Goal: Information Seeking & Learning: Learn about a topic

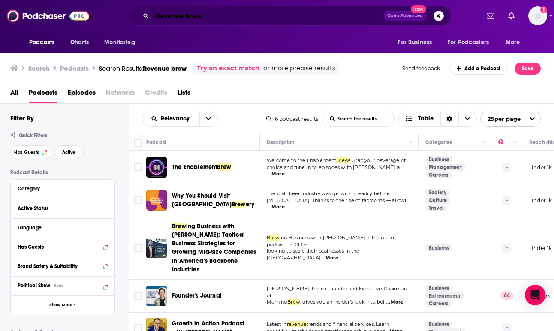
click at [142, 14] on div "Revenue brew Open Advanced New" at bounding box center [290, 16] width 323 height 20
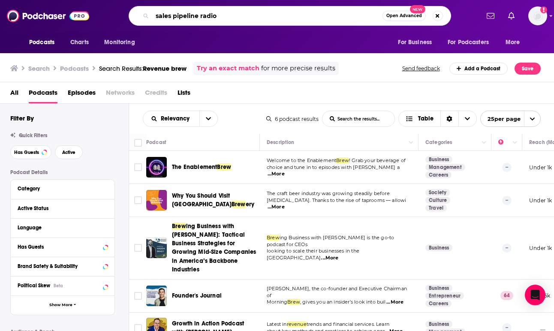
type input "sales pipeline radio"
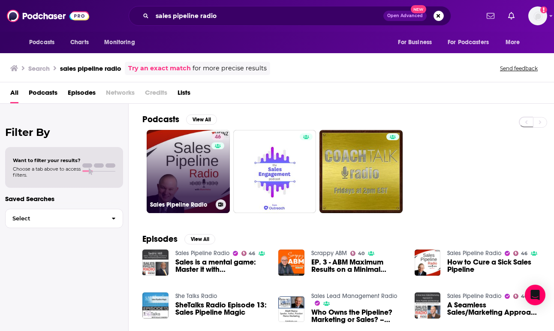
click at [192, 176] on link "46 Sales Pipeline Radio" at bounding box center [188, 171] width 83 height 83
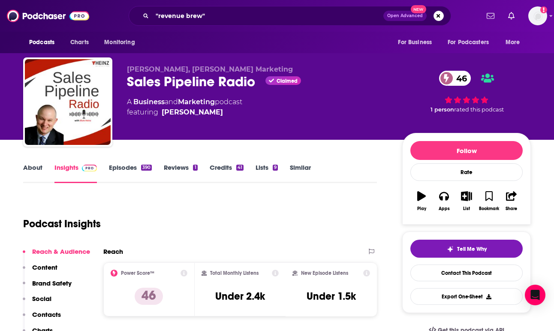
scroll to position [4, 0]
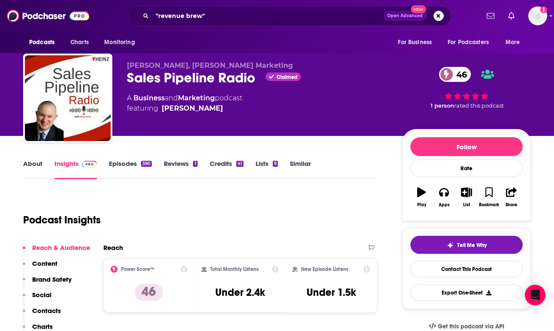
click at [305, 163] on link "Similar" at bounding box center [300, 170] width 21 height 20
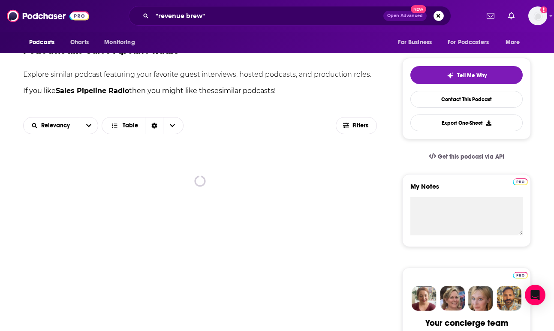
scroll to position [157, 0]
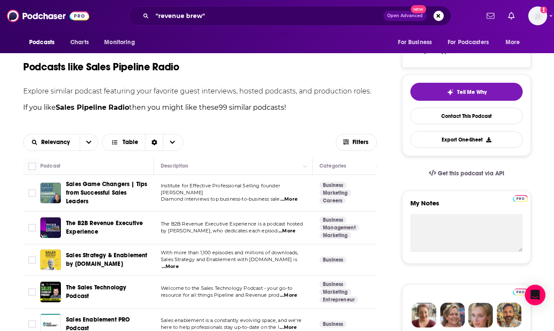
click at [290, 234] on span "...More" at bounding box center [286, 231] width 17 height 7
click at [265, 136] on div "Relevancy Table" at bounding box center [179, 142] width 313 height 17
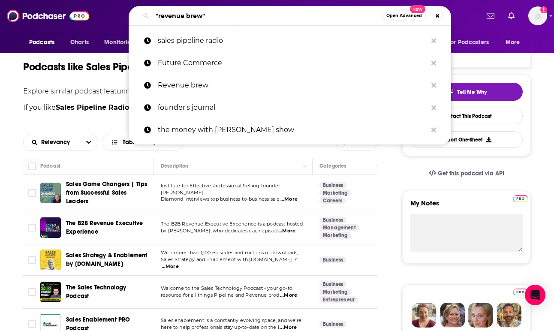
drag, startPoint x: 209, startPoint y: 21, endPoint x: 135, endPoint y: 11, distance: 74.5
click at [135, 11] on div ""revenue brew" Open Advanced New" at bounding box center [290, 16] width 323 height 20
paste input "Revenue Builders"
type input "Revenue Builders"
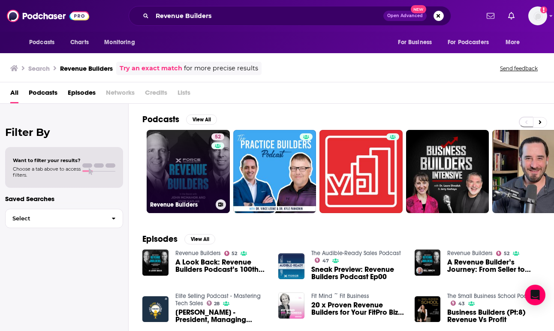
click at [194, 165] on link "52 Revenue Builders" at bounding box center [188, 171] width 83 height 83
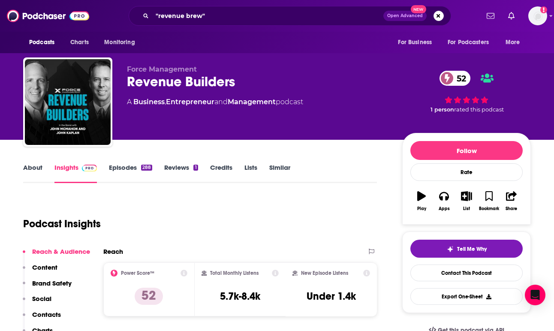
click at [134, 169] on link "Episodes 288" at bounding box center [130, 173] width 43 height 20
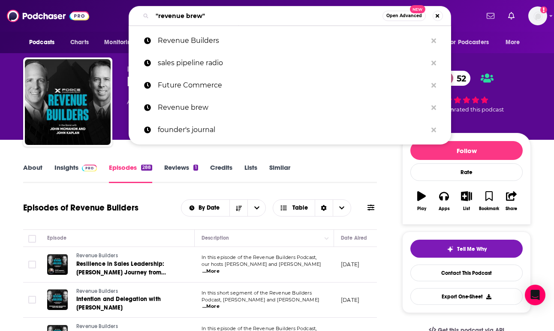
drag, startPoint x: 181, startPoint y: 17, endPoint x: 111, endPoint y: 10, distance: 69.9
click at [111, 10] on div ""revenue brew" Open Advanced New Revenue Builders sales pipeline radio Future C…" at bounding box center [289, 16] width 379 height 20
paste input "Make It Happen Mondays"
type input "Make It Happen Mondays"
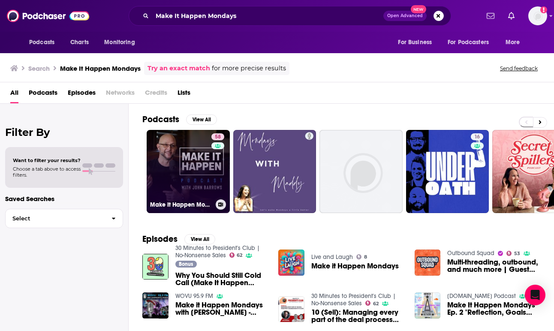
click at [185, 165] on link "58 Make It Happen Mondays - B2B Sales Talk with [PERSON_NAME]" at bounding box center [188, 171] width 83 height 83
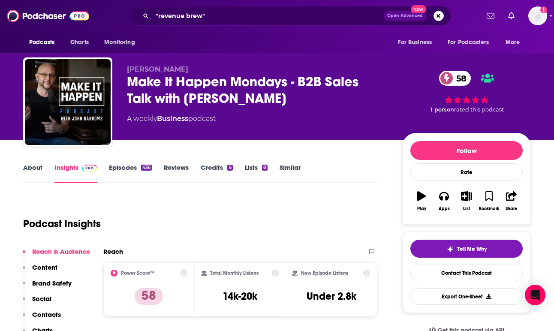
click at [129, 166] on link "Episodes 436" at bounding box center [130, 173] width 43 height 20
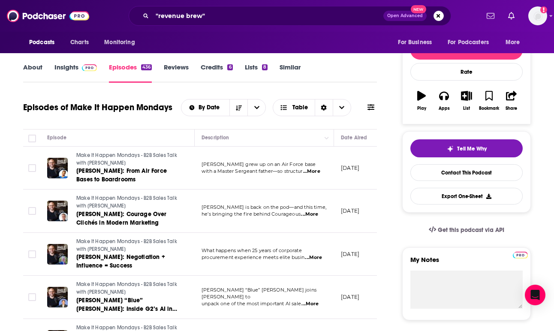
scroll to position [101, 0]
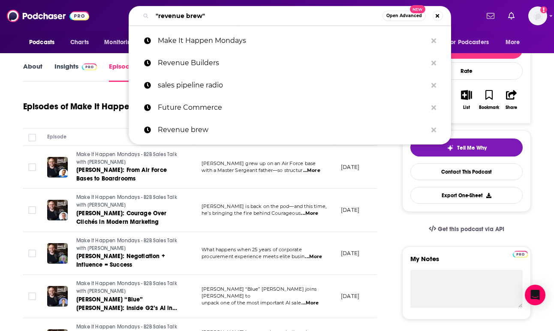
drag, startPoint x: 212, startPoint y: 17, endPoint x: 127, endPoint y: 17, distance: 84.9
click at [127, 17] on div ""revenue brew" Open Advanced New Make It Happen Mondays Revenue Builders sales …" at bounding box center [289, 16] width 379 height 20
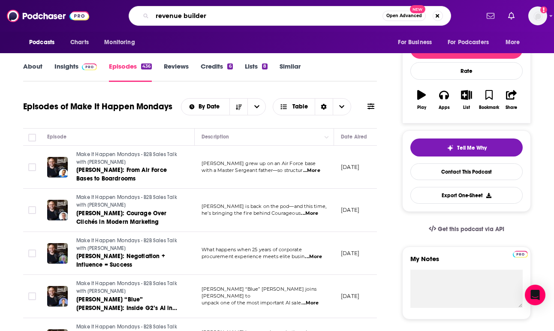
type input "revenue builders"
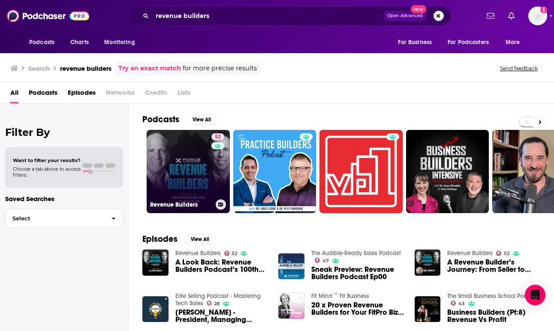
click at [181, 160] on link "52 Revenue Builders" at bounding box center [188, 171] width 83 height 83
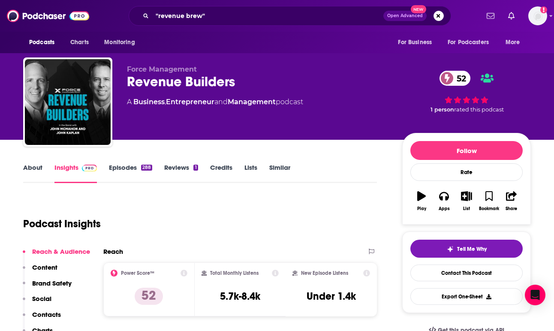
scroll to position [29, 0]
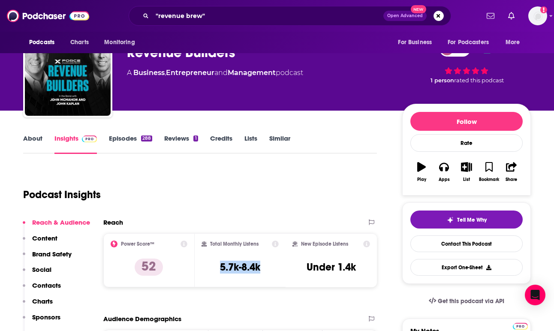
drag, startPoint x: 217, startPoint y: 267, endPoint x: 265, endPoint y: 268, distance: 47.2
click at [265, 268] on div "Total Monthly Listens 5.7k-8.4k" at bounding box center [241, 260] width 78 height 39
copy h3 "5.7k-8.4k"
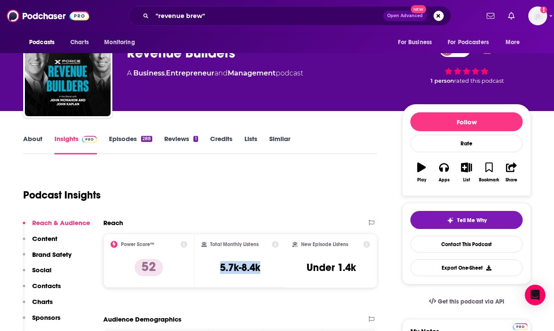
scroll to position [0, 0]
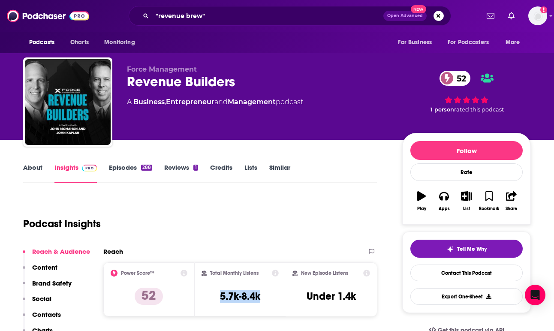
click at [33, 170] on link "About" at bounding box center [32, 173] width 19 height 20
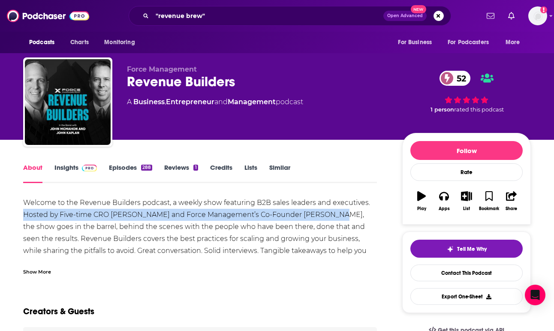
drag, startPoint x: 23, startPoint y: 215, endPoint x: 339, endPoint y: 215, distance: 316.5
click at [339, 215] on div "Welcome to the Revenue Builders podcast, a weekly show featuring B2B sales lead…" at bounding box center [200, 263] width 354 height 132
copy div "Hosted by Five-time CRO John McMahon and Force Management’s Co-Founder John Kap…"
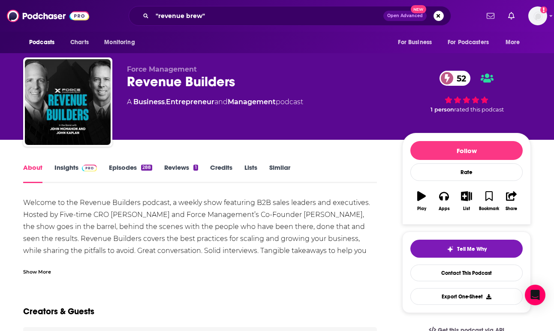
click at [41, 274] on div "Show More" at bounding box center [37, 271] width 28 height 8
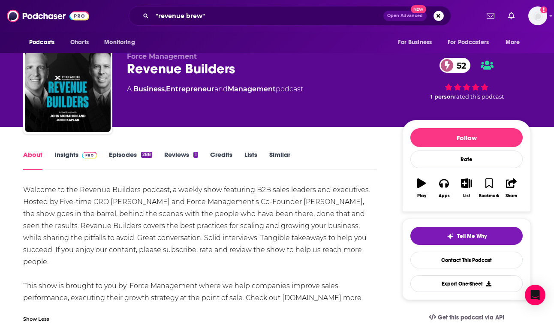
scroll to position [14, 0]
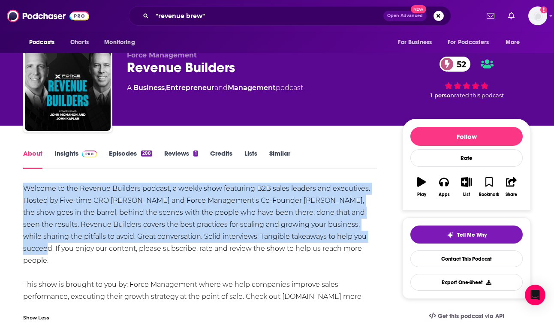
drag, startPoint x: 18, startPoint y: 187, endPoint x: 353, endPoint y: 238, distance: 339.2
copy div "Welcome to the Revenue Builders podcast, a weekly show featuring B2B sales lead…"
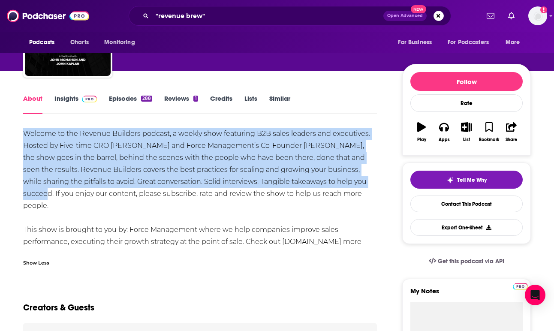
scroll to position [0, 0]
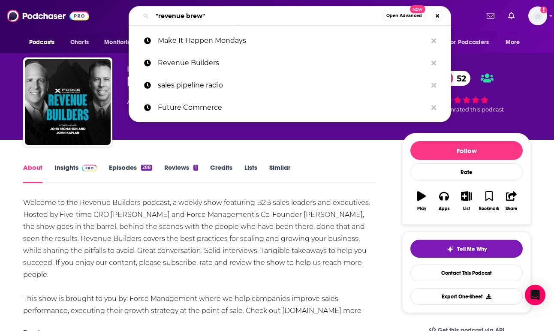
drag, startPoint x: 214, startPoint y: 19, endPoint x: 131, endPoint y: 11, distance: 83.6
click at [131, 11] on div ""revenue brew" Open Advanced New" at bounding box center [290, 16] width 323 height 20
paste input "Make It Happen Mondays"
type input "Make It Happen Mondays"
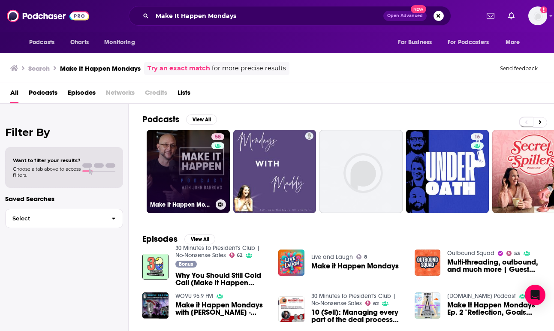
click at [187, 174] on link "58 Make It Happen Mondays - B2B Sales Talk with [PERSON_NAME]" at bounding box center [188, 171] width 83 height 83
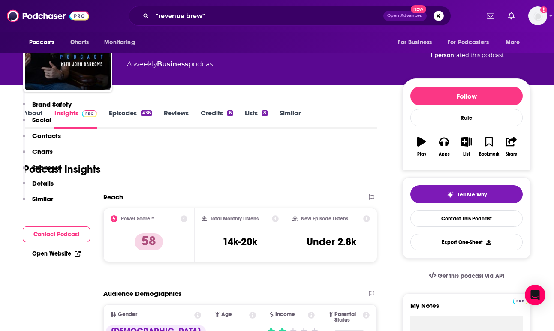
scroll to position [3, 0]
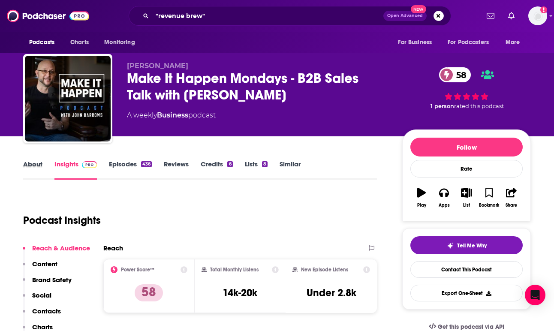
click at [42, 167] on div "About" at bounding box center [38, 170] width 31 height 20
click at [34, 165] on link "About" at bounding box center [32, 170] width 19 height 20
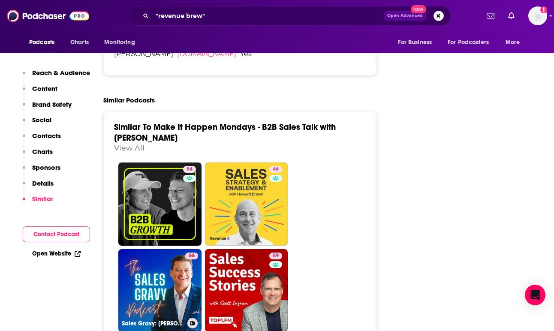
scroll to position [1762, 0]
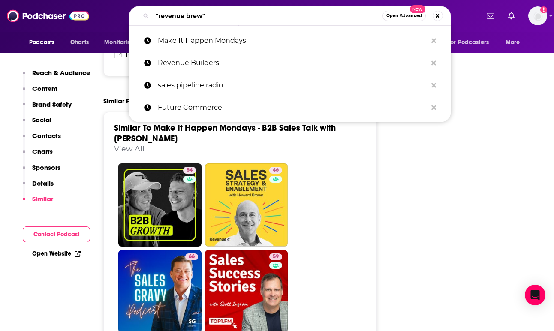
drag, startPoint x: 223, startPoint y: 15, endPoint x: 133, endPoint y: 15, distance: 90.1
click at [133, 15] on div ""revenue brew" Open Advanced New" at bounding box center [290, 16] width 323 height 20
paste input "30 Minutes to President’s Club"
type input "30 Minutes to President’s Club"
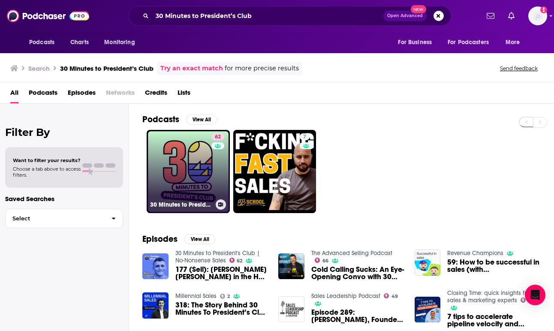
click at [207, 178] on link "62 30 Minutes to President's Club | No-Nonsense Sales" at bounding box center [188, 171] width 83 height 83
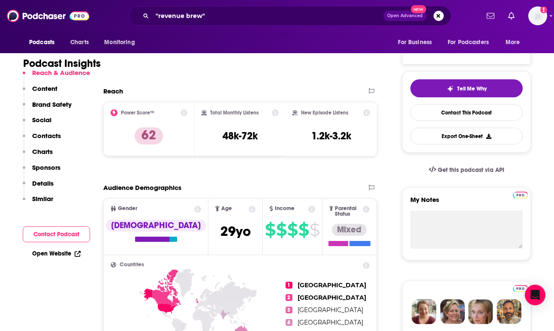
scroll to position [52, 0]
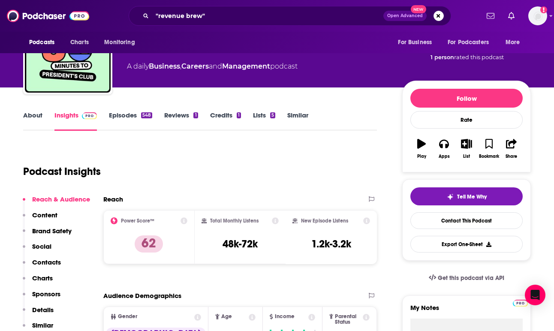
click at [41, 122] on link "About" at bounding box center [32, 121] width 19 height 20
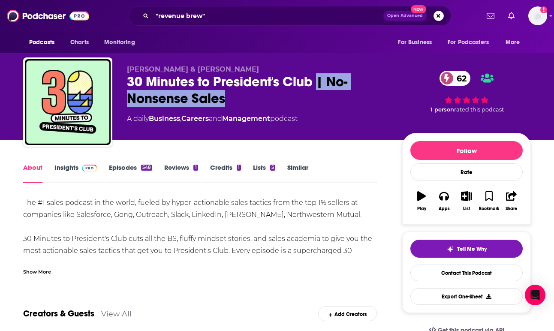
drag, startPoint x: 230, startPoint y: 101, endPoint x: 318, endPoint y: 81, distance: 89.6
click at [318, 81] on div "30 Minutes to President's Club | No-Nonsense Sales 62" at bounding box center [258, 89] width 262 height 33
copy h1 "| No-Nonsense Sales"
click at [72, 169] on link "Insights" at bounding box center [75, 173] width 42 height 20
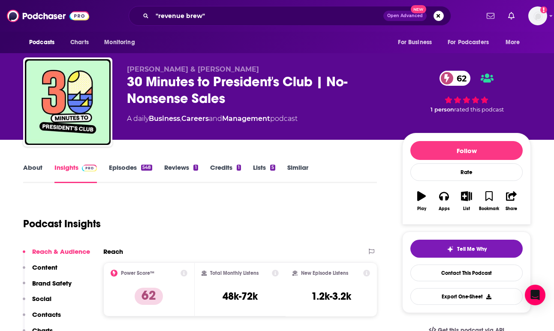
scroll to position [16, 0]
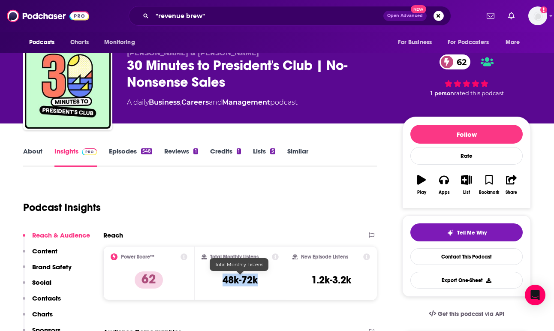
copy h3 "48k-72k"
drag, startPoint x: 269, startPoint y: 283, endPoint x: 220, endPoint y: 283, distance: 48.9
click at [220, 283] on div "Total Monthly Listens 48k-72k" at bounding box center [241, 272] width 78 height 39
click at [36, 153] on link "About" at bounding box center [32, 157] width 19 height 20
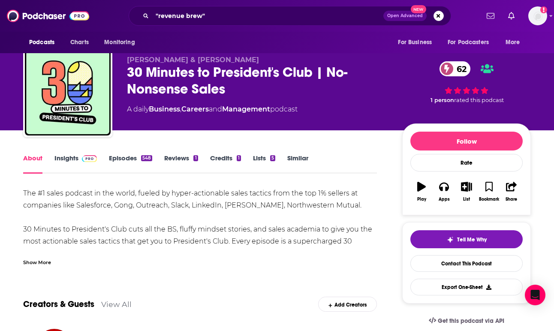
scroll to position [7, 0]
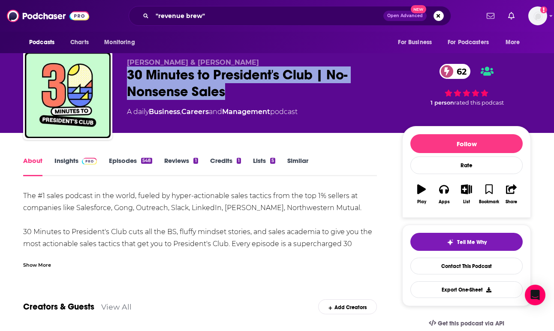
drag, startPoint x: 236, startPoint y: 100, endPoint x: 128, endPoint y: 74, distance: 111.4
click at [128, 74] on div "30 Minutes to President's Club | No-Nonsense Sales 62" at bounding box center [258, 82] width 262 height 33
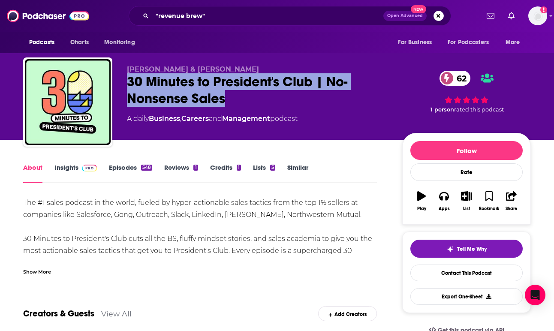
copy h1 "30 Minutes to President's Club | No-Nonsense Sales"
drag, startPoint x: 250, startPoint y: 70, endPoint x: 127, endPoint y: 69, distance: 123.5
click at [127, 69] on p "[PERSON_NAME] & [PERSON_NAME]" at bounding box center [258, 69] width 262 height 8
copy span "[PERSON_NAME] & [PERSON_NAME]"
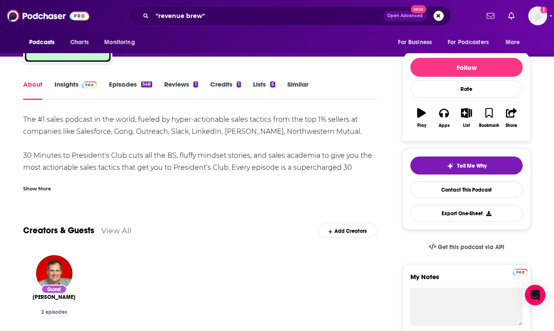
scroll to position [59, 0]
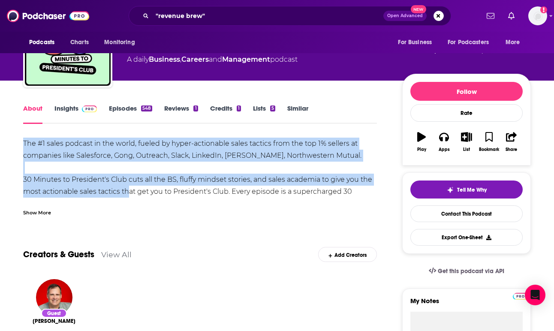
drag, startPoint x: 20, startPoint y: 142, endPoint x: 125, endPoint y: 186, distance: 114.4
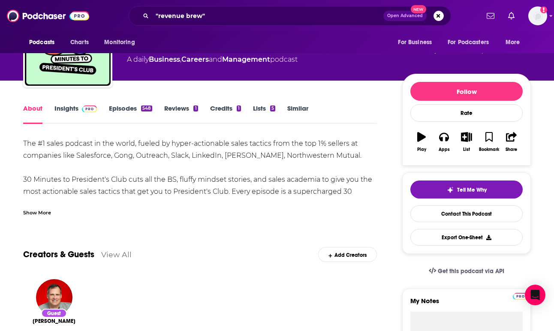
click at [32, 211] on div "Show More" at bounding box center [37, 212] width 28 height 8
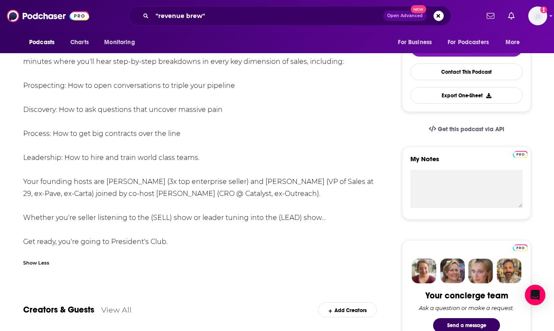
scroll to position [200, 0]
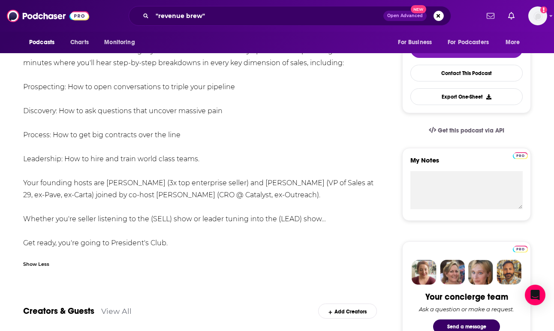
drag, startPoint x: 188, startPoint y: 247, endPoint x: 53, endPoint y: 102, distance: 198.2
click at [54, 102] on div "The #1 sales podcast in the world, fueled by hyper-actionable sales tactics fro…" at bounding box center [200, 123] width 354 height 252
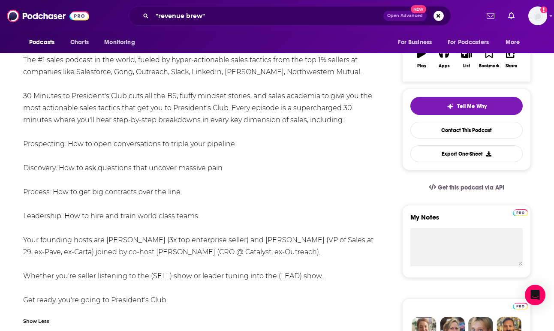
scroll to position [144, 0]
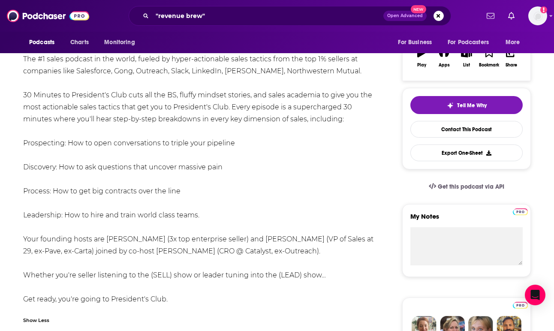
drag, startPoint x: 24, startPoint y: 58, endPoint x: 170, endPoint y: 305, distance: 286.3
click at [170, 305] on div "The #1 sales podcast in the world, fueled by hyper-actionable sales tactics fro…" at bounding box center [200, 179] width 354 height 252
copy div "The #1 sales podcast in the world, fueled by hyper-actionable sales tactics fro…"
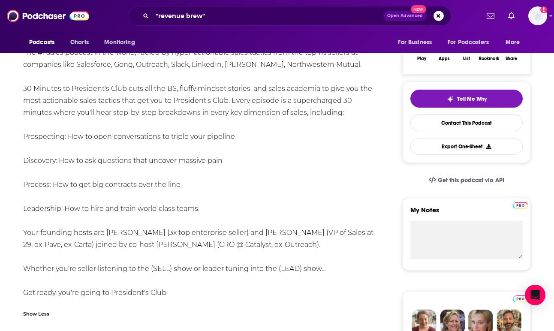
scroll to position [151, 0]
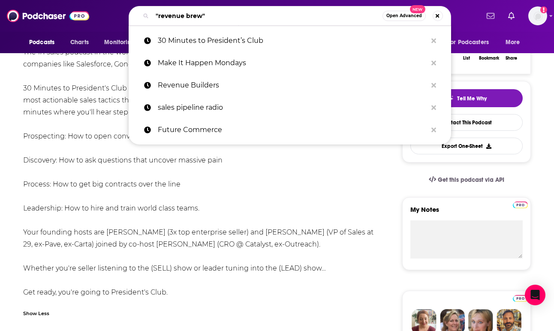
drag, startPoint x: 218, startPoint y: 21, endPoint x: 93, endPoint y: 6, distance: 126.5
click at [93, 6] on div "Podcasts Charts Monitoring "revenue brew" Open Advanced New 30 Minutes to Presi…" at bounding box center [277, 16] width 554 height 32
paste input "How to Talk Financial Impact"
type input "How to Talk Financial Impact"
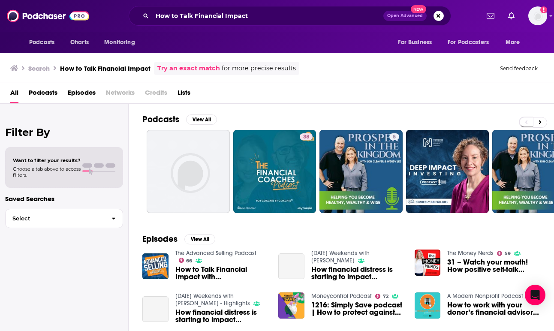
click at [217, 274] on span "How to Talk Financial Impact with Kevin Koharki" at bounding box center [221, 273] width 93 height 15
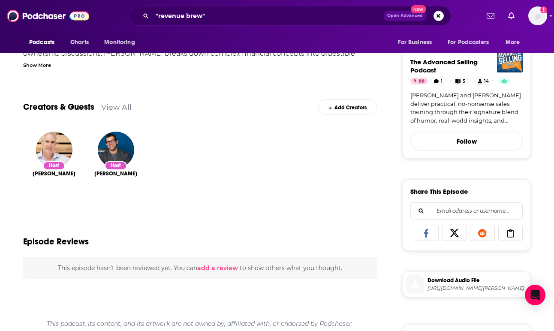
scroll to position [45, 0]
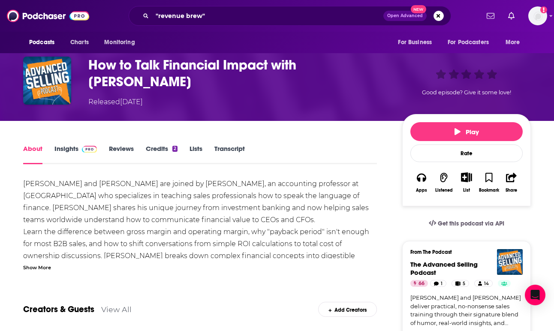
click at [69, 145] on link "Insights" at bounding box center [75, 155] width 42 height 20
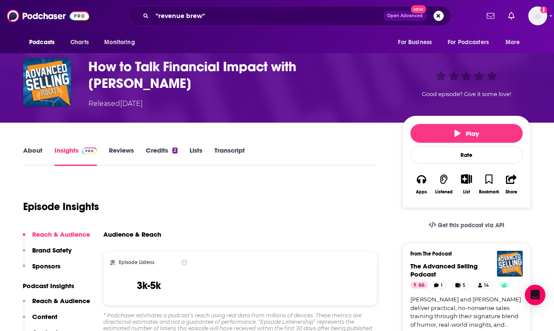
scroll to position [120, 0]
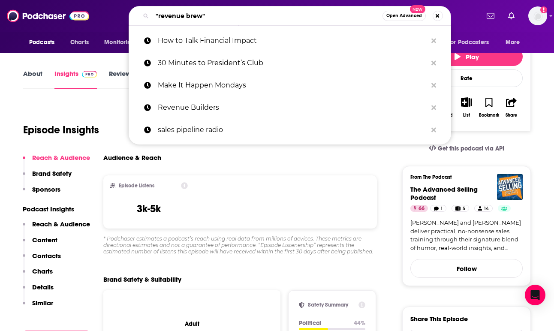
drag, startPoint x: 208, startPoint y: 18, endPoint x: 135, endPoint y: 18, distance: 72.9
click at [135, 18] on div ""revenue brew" Open Advanced New" at bounding box center [290, 16] width 323 height 20
paste input "Doug Foley: Why Your AI Sales Strategy Is Failing"
type input "Doug Foley: Why Your AI Sales Strategy Is Failing"
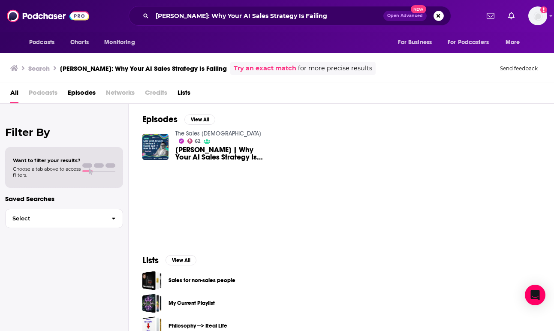
click at [207, 149] on span "Doug Foley | Why Your AI Sales Strategy Is Failing And How To Fix It" at bounding box center [221, 153] width 93 height 15
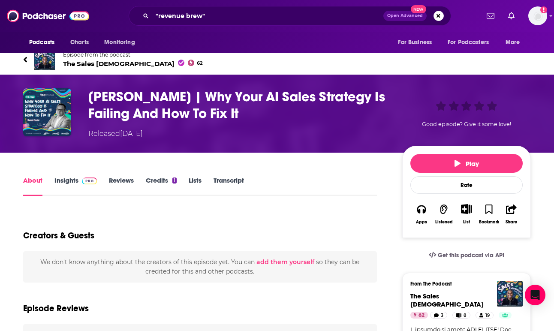
scroll to position [14, 0]
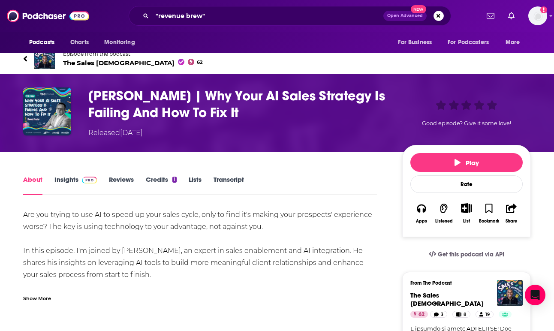
click at [59, 179] on link "Insights" at bounding box center [75, 185] width 42 height 20
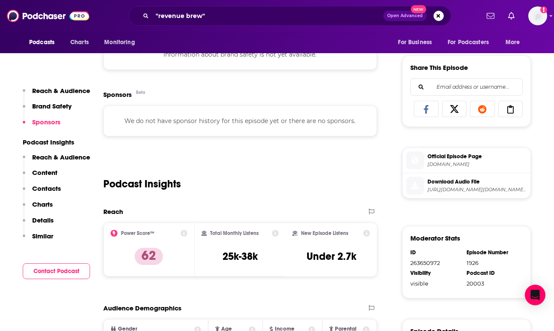
scroll to position [373, 0]
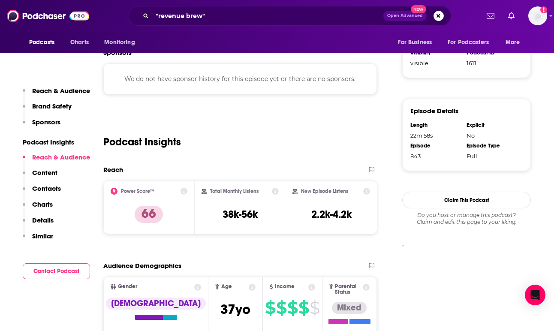
scroll to position [570, 0]
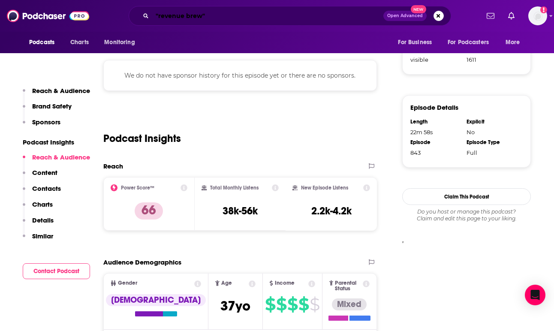
drag, startPoint x: 209, startPoint y: 13, endPoint x: 121, endPoint y: 13, distance: 87.9
click at [121, 13] on div ""revenue brew" Open Advanced New" at bounding box center [289, 16] width 379 height 20
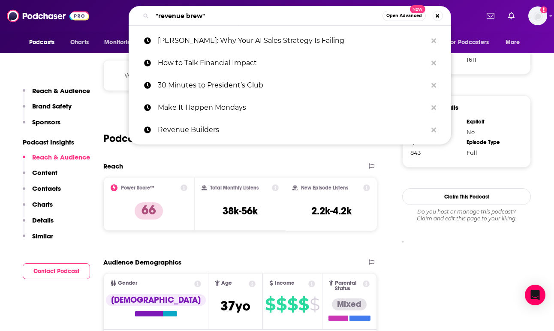
paste input "Revenue Builders"
type input "Revenue Builders"
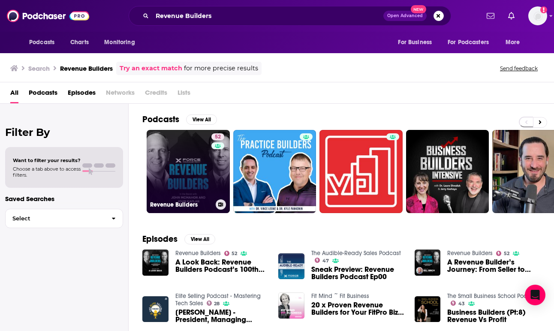
click at [192, 164] on link "52 Revenue Builders" at bounding box center [188, 171] width 83 height 83
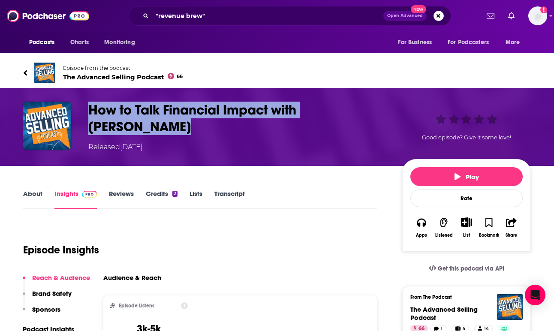
copy h3 "How to Talk Financial Impact with Kevin Koharki"
drag, startPoint x: 388, startPoint y: 111, endPoint x: 89, endPoint y: 110, distance: 299.4
click at [89, 110] on h3 "How to Talk Financial Impact with Kevin Koharki" at bounding box center [238, 118] width 300 height 33
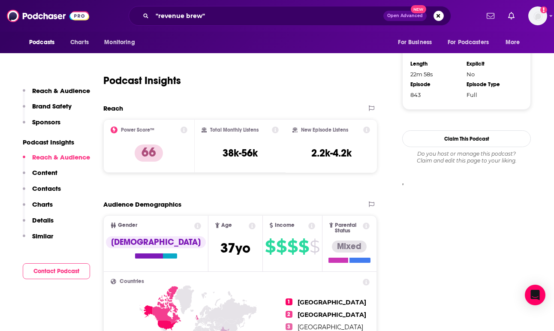
scroll to position [641, 0]
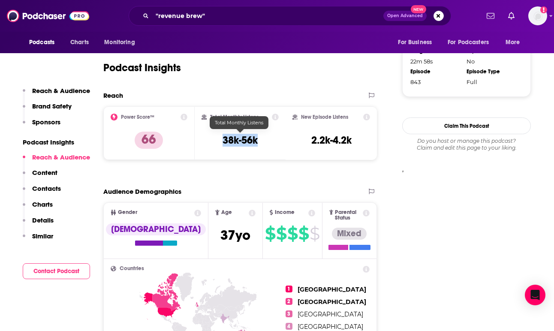
copy h3 "38k-56k"
drag, startPoint x: 215, startPoint y: 140, endPoint x: 262, endPoint y: 140, distance: 46.3
click at [262, 140] on div "Total Monthly Listens 38k-56k" at bounding box center [241, 133] width 78 height 39
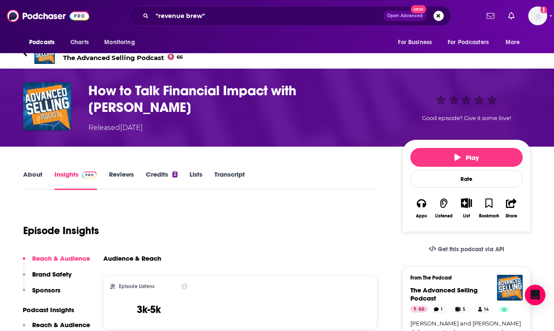
scroll to position [0, 0]
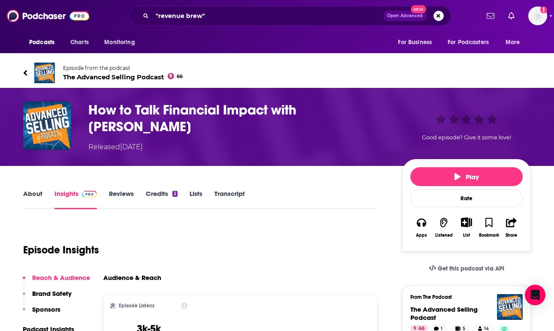
click at [50, 73] on img at bounding box center [44, 73] width 21 height 21
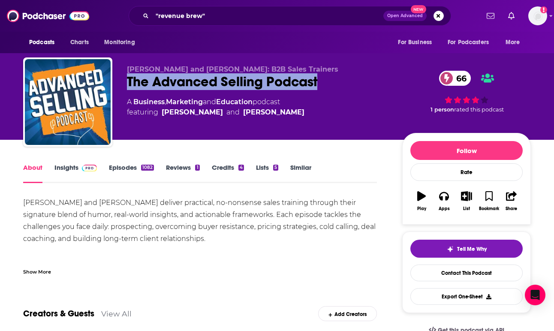
drag, startPoint x: 331, startPoint y: 85, endPoint x: 127, endPoint y: 84, distance: 204.2
click at [127, 84] on div "Bill Caskey and Bryan Neale: B2B Sales Trainers The Advanced Selling Podcast 66…" at bounding box center [277, 103] width 508 height 93
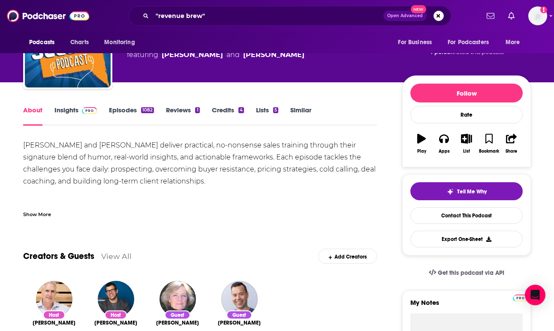
scroll to position [57, 0]
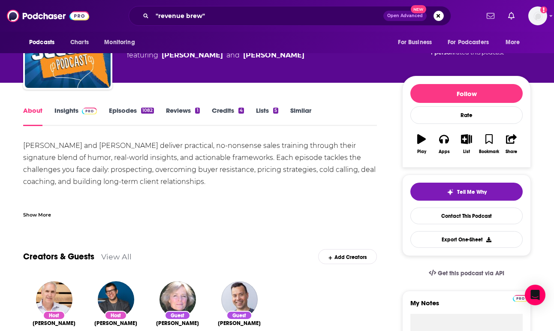
click at [80, 114] on span at bounding box center [87, 110] width 18 height 8
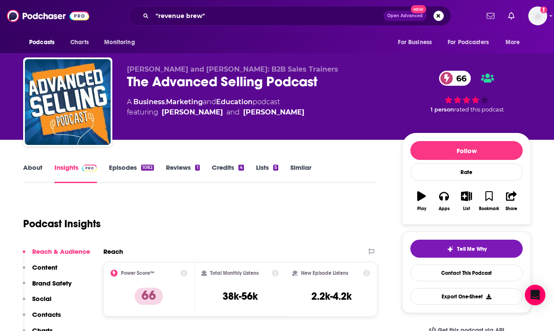
scroll to position [29, 0]
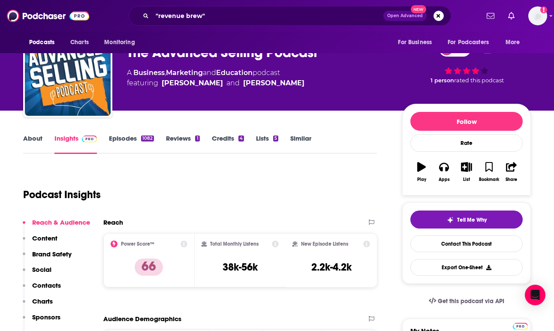
click at [38, 142] on link "About" at bounding box center [32, 144] width 19 height 20
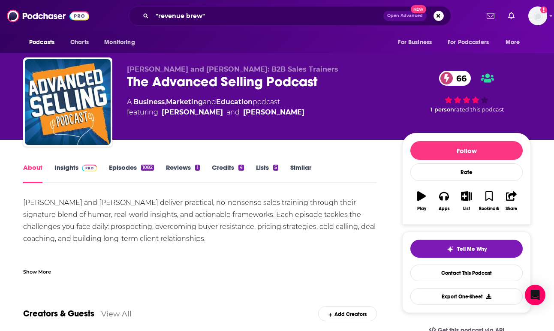
click at [36, 273] on div "Show More" at bounding box center [37, 271] width 28 height 8
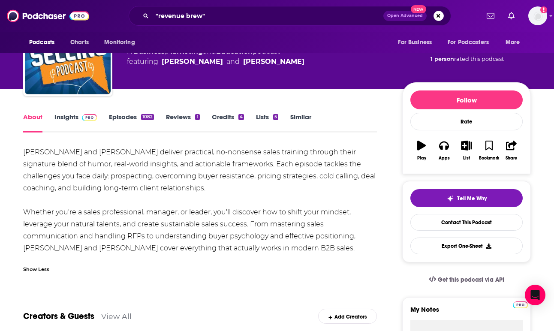
scroll to position [62, 0]
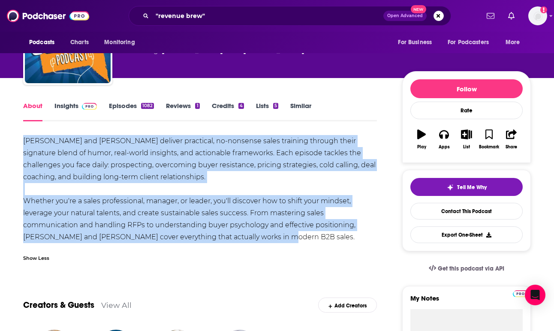
drag, startPoint x: 274, startPoint y: 241, endPoint x: 23, endPoint y: 143, distance: 269.4
click at [23, 143] on div "Bill Caskey and Bryan Neale deliver practical, no-nonsense sales training throu…" at bounding box center [200, 189] width 354 height 108
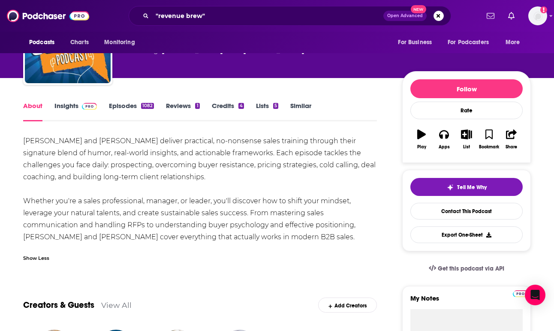
click at [169, 217] on div "Bill Caskey and Bryan Neale deliver practical, no-nonsense sales training throu…" at bounding box center [200, 189] width 354 height 108
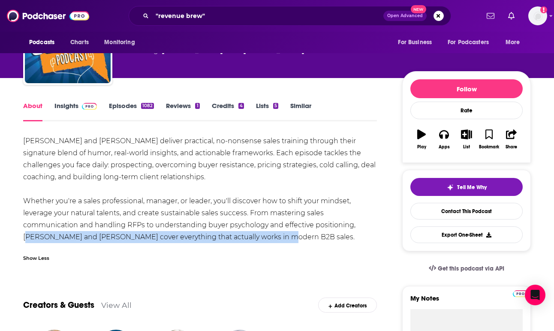
drag, startPoint x: 278, startPoint y: 241, endPoint x: 358, endPoint y: 226, distance: 81.3
click at [358, 226] on div "Bill Caskey and Bryan Neale deliver practical, no-nonsense sales training throu…" at bounding box center [200, 189] width 354 height 108
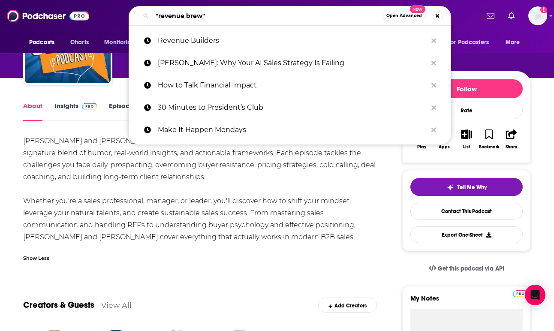
drag, startPoint x: 212, startPoint y: 15, endPoint x: 92, endPoint y: 13, distance: 120.1
click at [93, 13] on div "Podcasts Charts Monitoring "revenue brew" Open Advanced New Revenue Builders Do…" at bounding box center [277, 16] width 554 height 32
paste input "The Sales [DEMOGRAPHIC_DATA]"
type input "The Sales [DEMOGRAPHIC_DATA]"
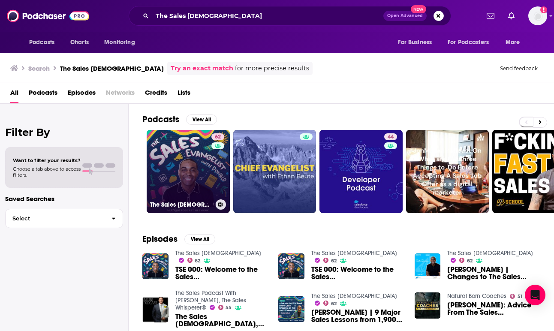
click at [177, 165] on link "62 The Sales Evangelist" at bounding box center [188, 171] width 83 height 83
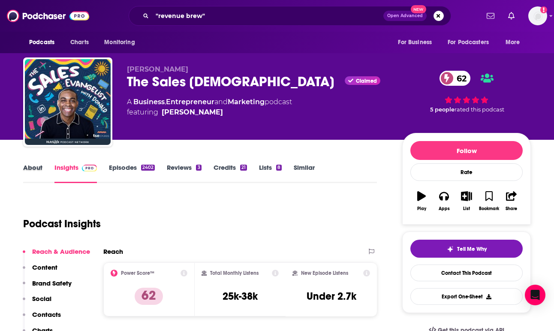
click at [43, 167] on div "About" at bounding box center [38, 173] width 31 height 20
click at [29, 169] on link "About" at bounding box center [32, 173] width 19 height 20
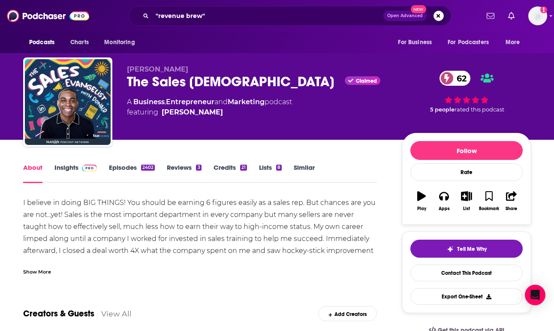
click at [43, 271] on div "Show More" at bounding box center [37, 271] width 28 height 8
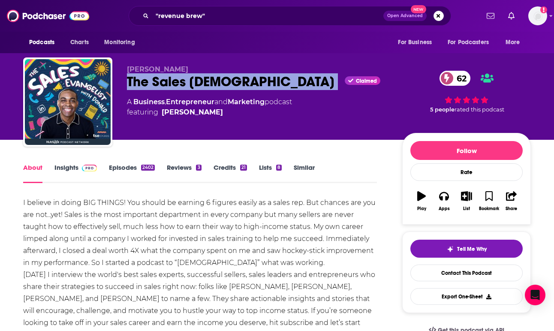
drag, startPoint x: 125, startPoint y: 79, endPoint x: 259, endPoint y: 78, distance: 133.8
click at [259, 78] on div "Donald C. Kelly The Sales Evangelist Claimed 62 A Business , Entrepreneur and M…" at bounding box center [277, 103] width 508 height 93
click at [69, 168] on link "Insights" at bounding box center [75, 173] width 42 height 20
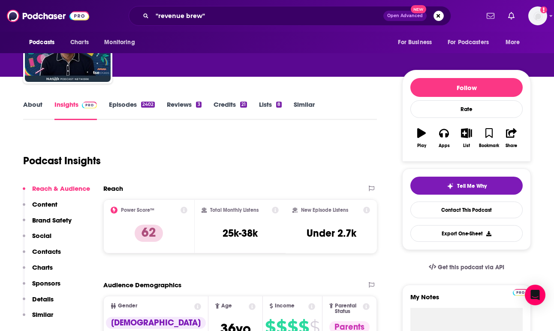
scroll to position [67, 0]
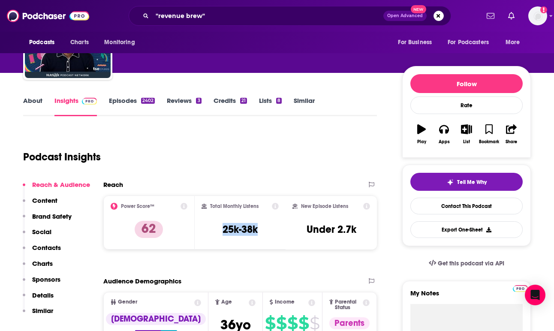
drag, startPoint x: 220, startPoint y: 230, endPoint x: 267, endPoint y: 230, distance: 47.2
click at [267, 230] on div "Total Monthly Listens 25k-38k" at bounding box center [241, 222] width 78 height 39
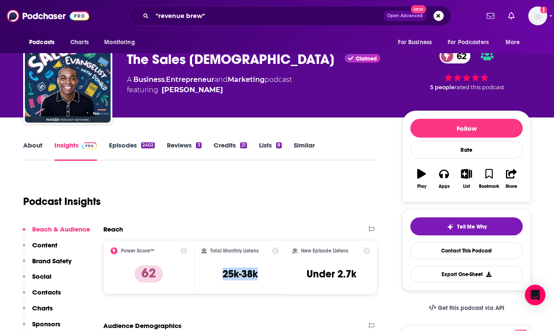
scroll to position [21, 0]
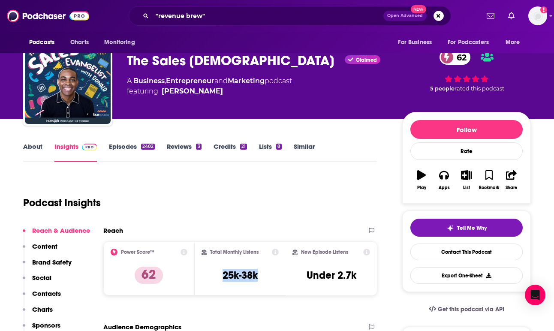
click at [29, 150] on link "About" at bounding box center [32, 152] width 19 height 20
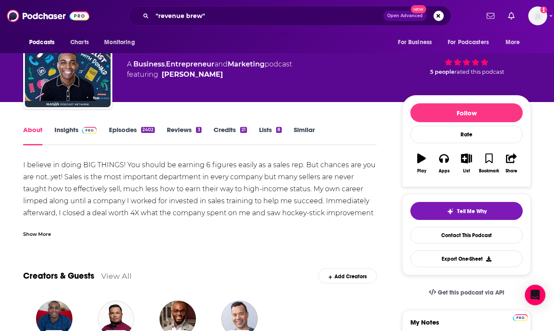
scroll to position [40, 0]
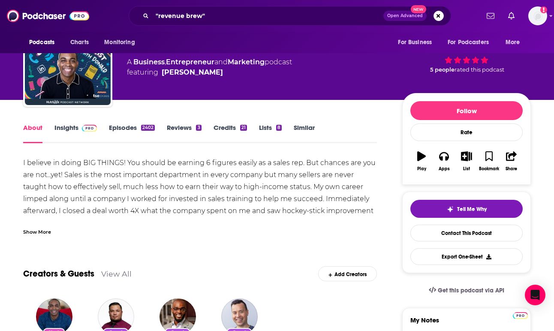
click at [33, 233] on div "Show More" at bounding box center [37, 231] width 28 height 8
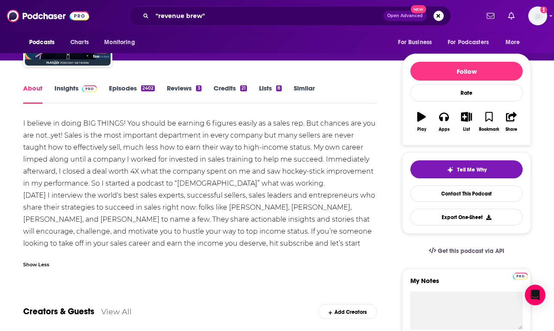
scroll to position [95, 0]
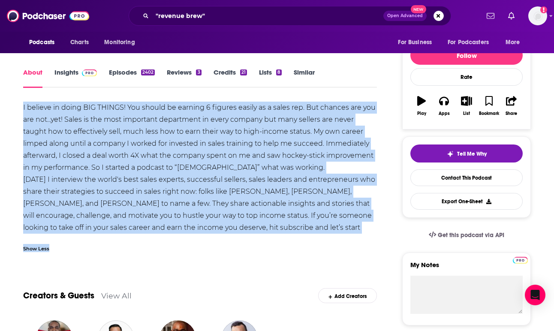
drag, startPoint x: 20, startPoint y: 102, endPoint x: 276, endPoint y: 246, distance: 293.8
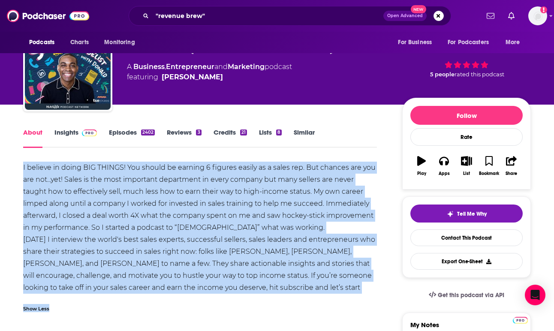
scroll to position [20, 0]
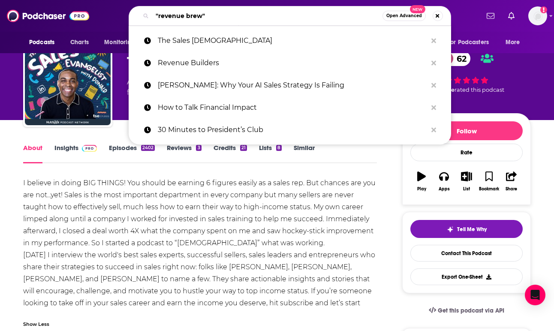
drag, startPoint x: 222, startPoint y: 18, endPoint x: 100, endPoint y: 4, distance: 123.0
click at [100, 4] on div "Podcasts Charts Monitoring "revenue brew" Open Advanced New The Sales Evangelis…" at bounding box center [277, 16] width 554 height 32
paste input "The Modern Selling Podcast"
type input "The Modern Selling Podcast"
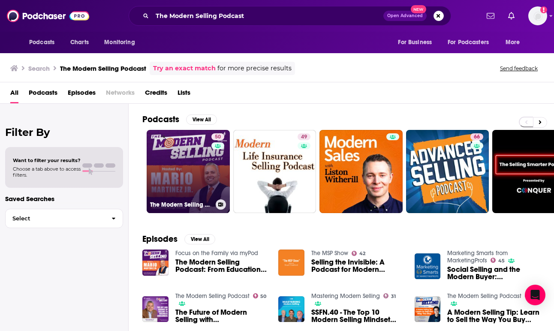
click at [176, 175] on link "50 The Modern Selling Podcast" at bounding box center [188, 171] width 83 height 83
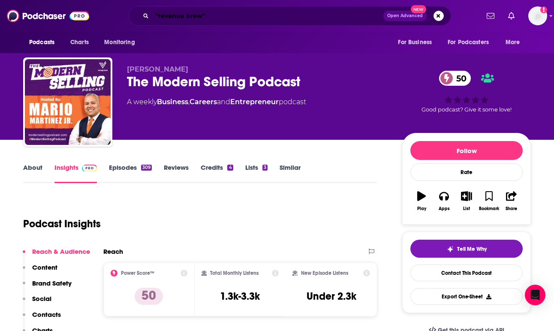
drag, startPoint x: 212, startPoint y: 18, endPoint x: 103, endPoint y: 17, distance: 109.4
click at [103, 17] on div ""revenue brew" Open Advanced New" at bounding box center [289, 16] width 379 height 20
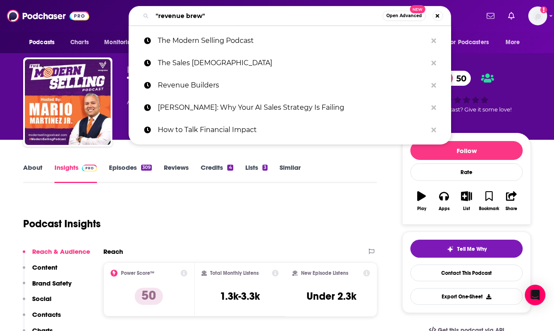
paste input "Sales Success Stories"
type input "Sales Success Stories"
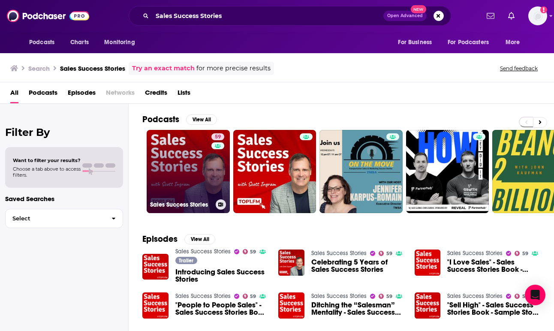
click at [182, 163] on link "59 Sales Success Stories" at bounding box center [188, 171] width 83 height 83
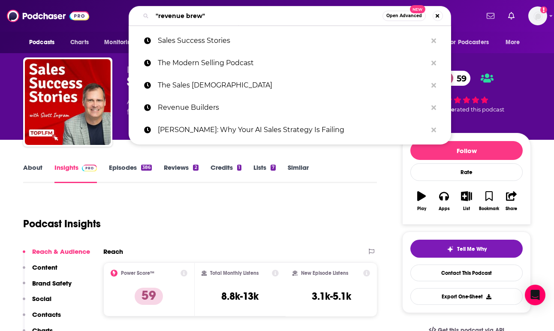
drag, startPoint x: 222, startPoint y: 17, endPoint x: 142, endPoint y: 10, distance: 80.1
click at [142, 10] on div ""revenue brew" Open Advanced New" at bounding box center [290, 16] width 323 height 20
paste input "The Brutal Truth About Sales & Selling"
type input "The Brutal Truth About Sales & Selling"
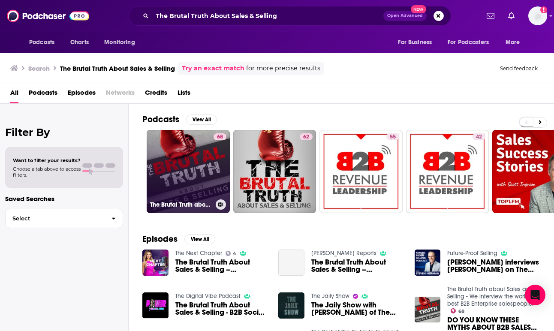
click at [194, 167] on link "68 The Brutal Truth about Sales and Selling - We interview the world's best B2B…" at bounding box center [188, 171] width 83 height 83
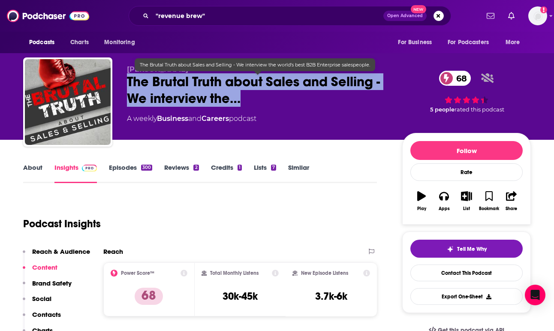
drag, startPoint x: 130, startPoint y: 76, endPoint x: 235, endPoint y: 101, distance: 108.8
click at [235, 101] on span "The Brutal Truth about Sales and Selling - We interview the…" at bounding box center [258, 89] width 262 height 33
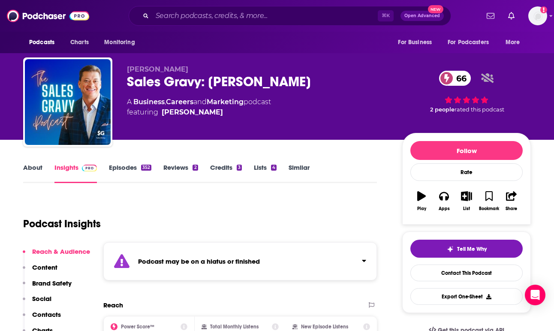
scroll to position [3, 0]
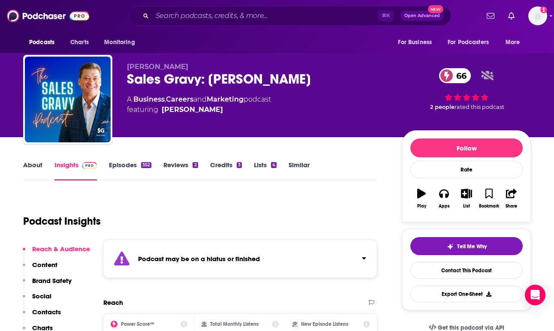
click at [36, 165] on link "About" at bounding box center [32, 171] width 19 height 20
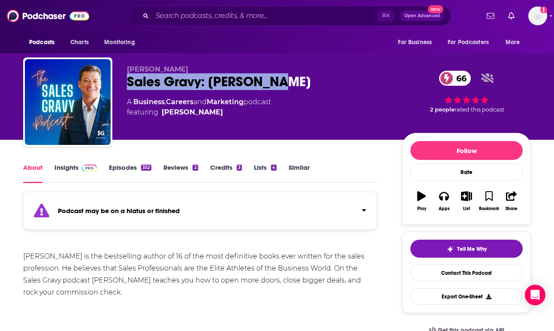
copy h1 "Sales Gravy: Jeb Blount"
drag, startPoint x: 294, startPoint y: 81, endPoint x: 122, endPoint y: 82, distance: 171.6
click at [122, 82] on div "Jeb Blount Sales Gravy: Jeb Blount 66 A Business , Careers and Marketing podcas…" at bounding box center [277, 103] width 508 height 93
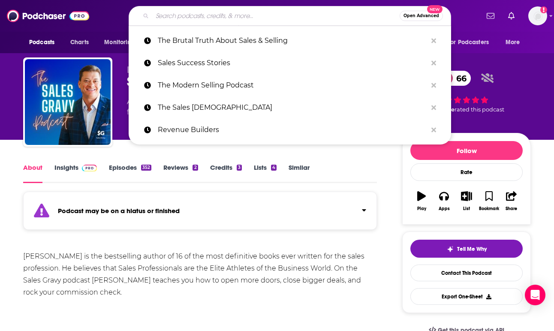
click at [233, 20] on input "Search podcasts, credits, & more..." at bounding box center [275, 16] width 247 height 14
paste input "Podcast Recent episode (≤6 mo) Why it fits Yamini CEO guest episode Modern Sell…"
type input "Podcast Recent episode (≤6 mo) Why it fits Yamini CEO guest episode Modern Sell…"
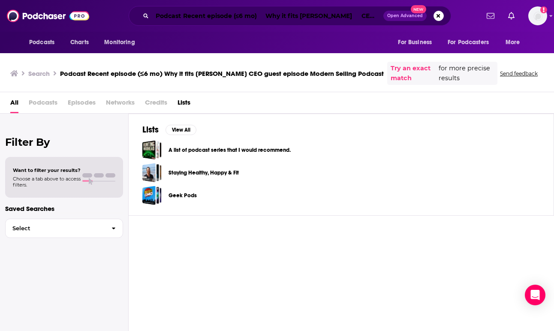
click at [214, 18] on input "Podcast Recent episode (≤6 mo) Why it fits Yamini CEO guest episode Modern Sell…" at bounding box center [267, 16] width 231 height 14
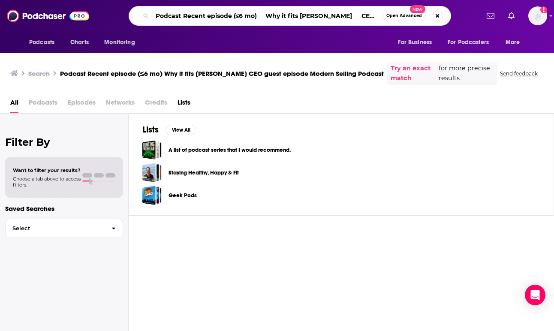
click at [214, 18] on input "Podcast Recent episode (≤6 mo) Why it fits Yamini CEO guest episode Modern Sell…" at bounding box center [267, 16] width 230 height 14
paste input "Search podcasts, credits, & more..."
type input "Modern Selling Podcast"
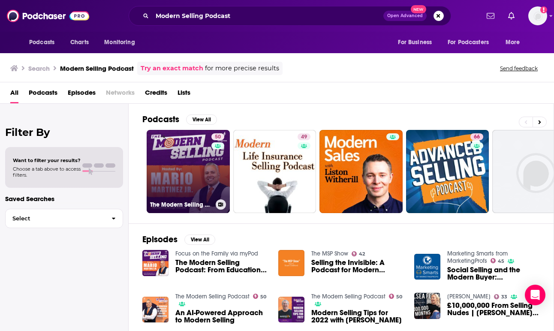
click at [192, 166] on link "50 The Modern Selling Podcast" at bounding box center [188, 171] width 83 height 83
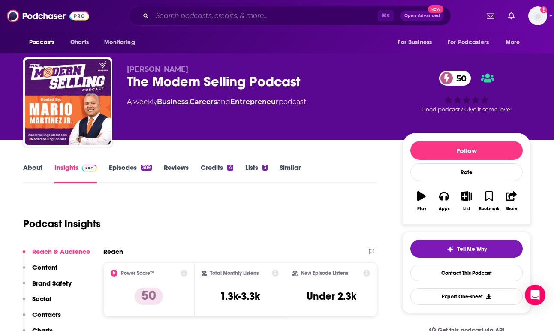
click at [211, 18] on input "Search podcasts, credits, & more..." at bounding box center [265, 16] width 226 height 14
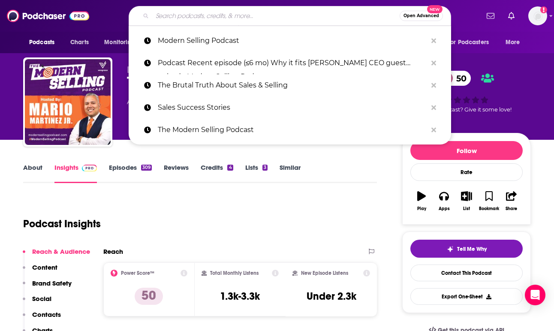
paste input "Brutal Truth About Sales & Selling"
type input "Brutal Truth About Sales & Selling"
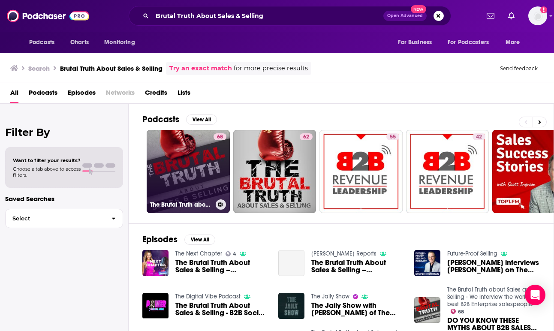
click at [200, 165] on link "68 The Brutal Truth about Sales and Selling - We interview the world's best B2B…" at bounding box center [188, 171] width 83 height 83
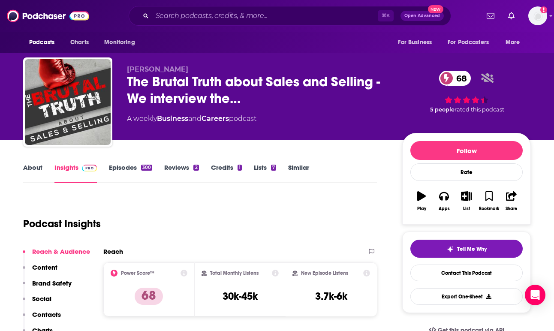
scroll to position [3, 0]
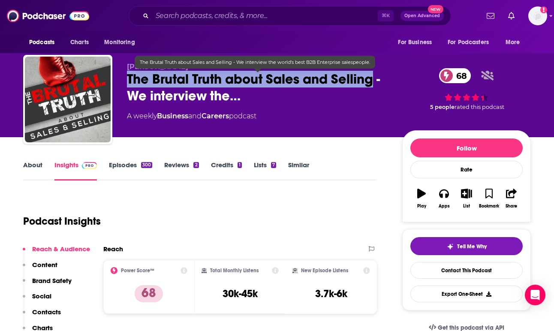
copy h2 "The Brutal Truth about Sales and Selling"
drag, startPoint x: 128, startPoint y: 78, endPoint x: 372, endPoint y: 81, distance: 244.5
click at [372, 81] on span "The Brutal Truth about Sales and Selling - We interview the…" at bounding box center [258, 87] width 262 height 33
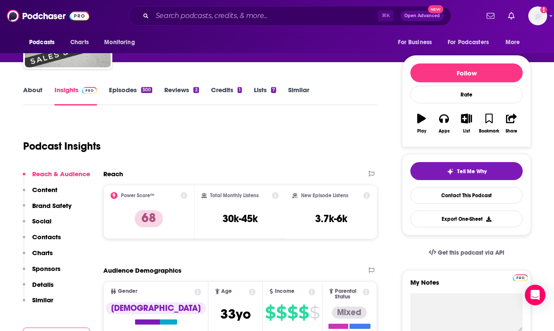
scroll to position [87, 0]
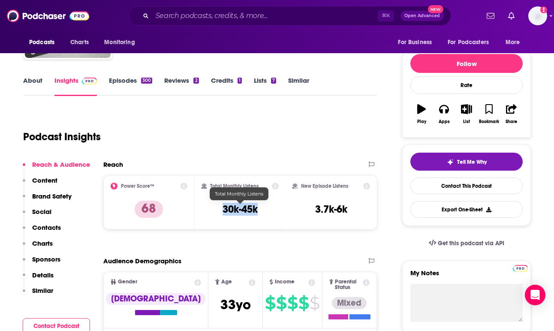
copy h3 "30k-45k"
drag, startPoint x: 266, startPoint y: 211, endPoint x: 223, endPoint y: 211, distance: 43.3
click at [223, 211] on div "Total Monthly Listens 30k-45k" at bounding box center [241, 202] width 78 height 39
click at [30, 84] on link "About" at bounding box center [32, 86] width 19 height 20
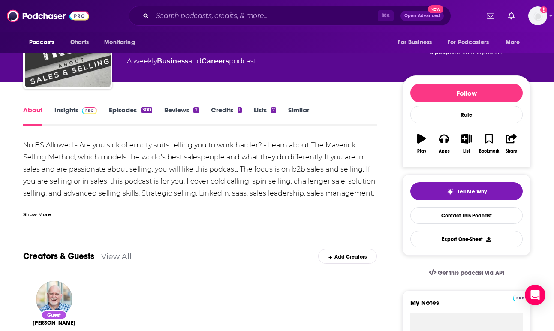
scroll to position [63, 0]
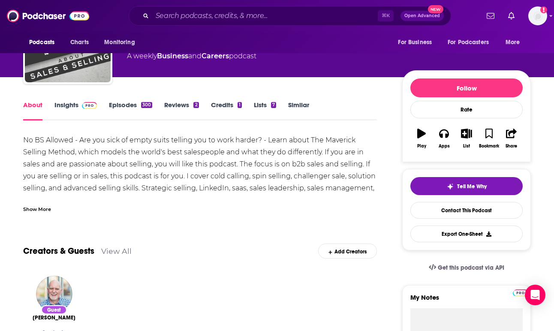
click at [37, 211] on div "Show More" at bounding box center [37, 209] width 28 height 8
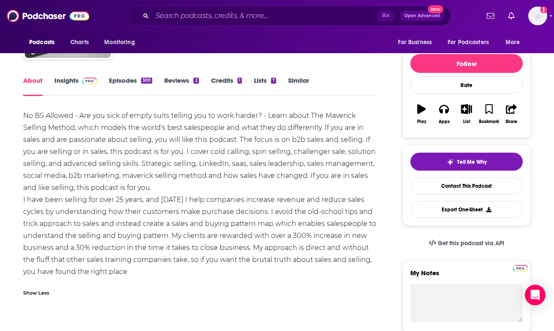
scroll to position [88, 0]
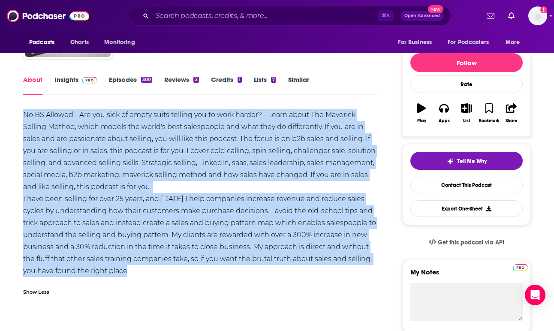
copy div "No BS Allowed - Are you sick of empty suits telling you to work harder? - Learn…"
drag, startPoint x: 140, startPoint y: 272, endPoint x: 21, endPoint y: 109, distance: 202.3
click at [137, 77] on link "Episodes 300" at bounding box center [130, 85] width 43 height 20
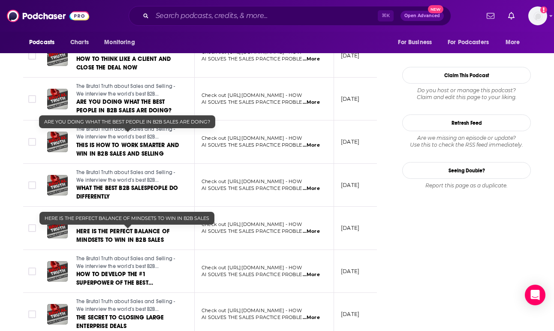
scroll to position [1058, 0]
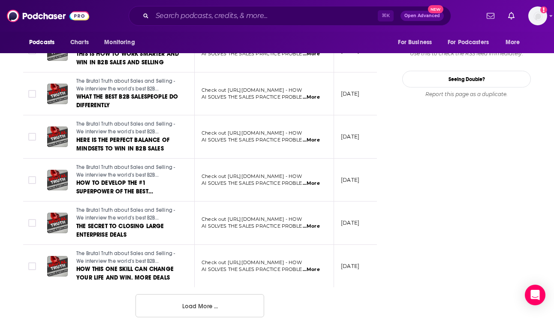
click at [193, 309] on button "Load More ..." at bounding box center [200, 305] width 129 height 23
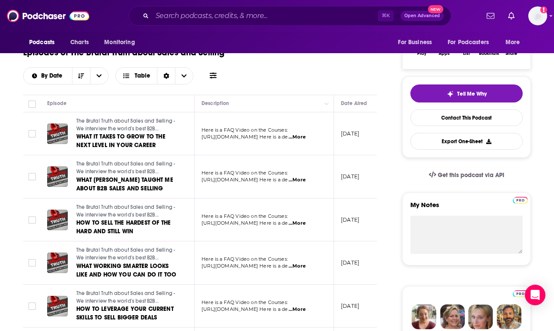
scroll to position [157, 0]
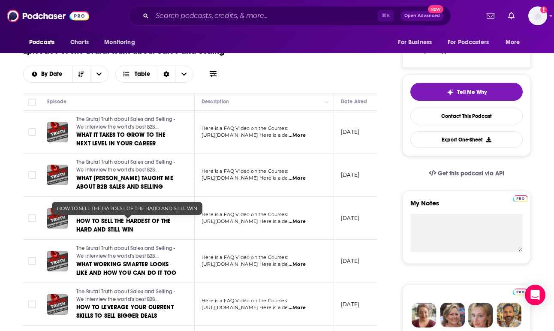
click at [108, 226] on span "HOW TO SELL THE HARDEST OF THE HARD AND STILL WIN" at bounding box center [123, 225] width 94 height 16
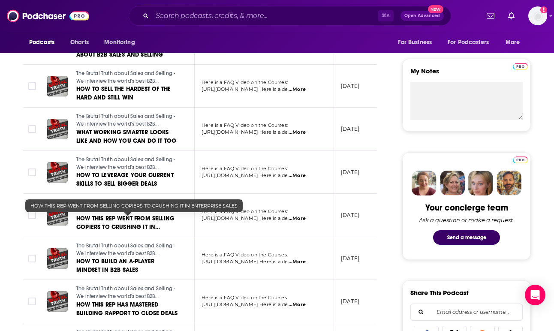
scroll to position [292, 0]
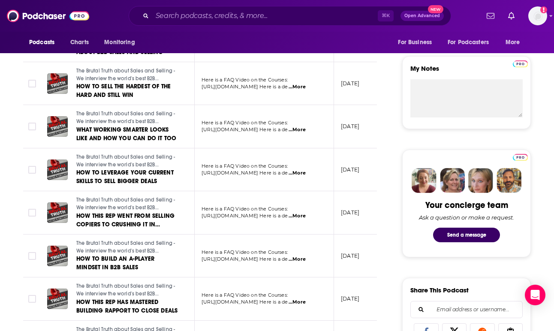
click at [306, 175] on span "...More" at bounding box center [297, 173] width 17 height 7
drag, startPoint x: 289, startPoint y: 182, endPoint x: 261, endPoint y: 164, distance: 33.3
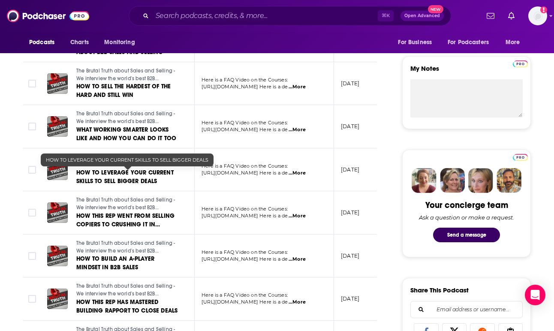
click at [135, 176] on span "HOW TO LEVERAGE YOUR CURRENT SKILLS TO SELL BIGGER DEALS" at bounding box center [124, 177] width 97 height 16
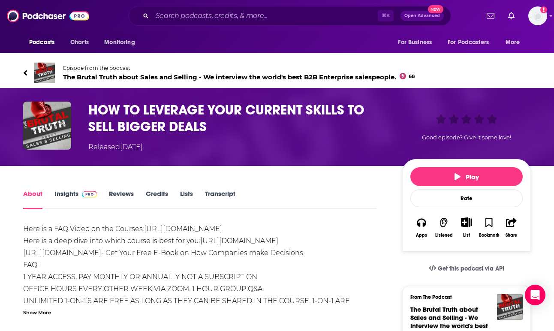
click at [147, 122] on h1 "HOW TO LEVERAGE YOUR CURRENT SKILLS TO SELL BIGGER DEALS" at bounding box center [238, 118] width 300 height 33
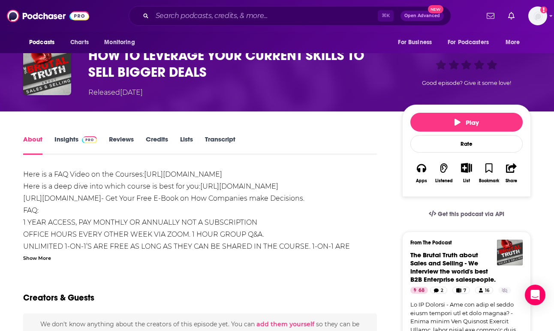
scroll to position [34, 0]
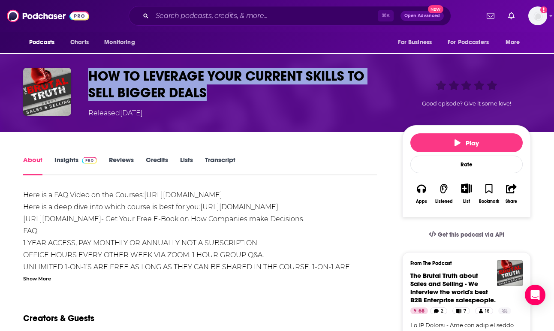
drag, startPoint x: 229, startPoint y: 88, endPoint x: 81, endPoint y: 73, distance: 149.6
click at [81, 73] on div "HOW TO LEVERAGE YOUR CURRENT SKILLS TO SELL BIGGER DEALS Released Monday, 8th S…" at bounding box center [277, 93] width 508 height 51
copy h1 "HOW TO LEVERAGE YOUR CURRENT SKILLS TO SELL BIGGER DEALS"
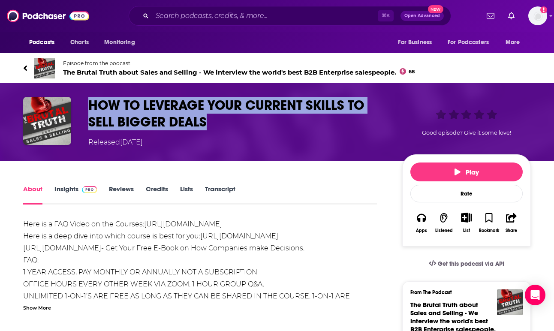
scroll to position [0, 0]
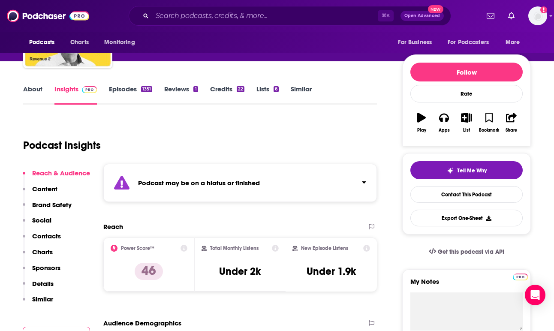
scroll to position [75, 0]
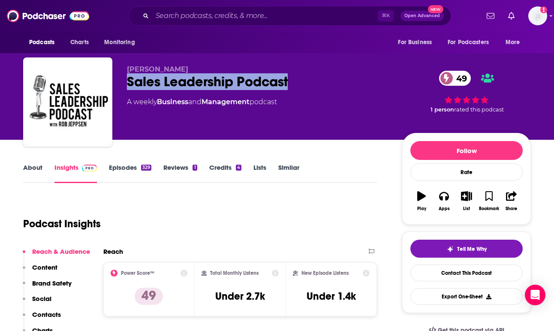
copy h2 "Sales Leadership Podcast"
drag, startPoint x: 295, startPoint y: 83, endPoint x: 128, endPoint y: 81, distance: 167.3
click at [128, 81] on div "Sales Leadership Podcast 49" at bounding box center [258, 81] width 262 height 17
click at [37, 166] on link "About" at bounding box center [32, 173] width 19 height 20
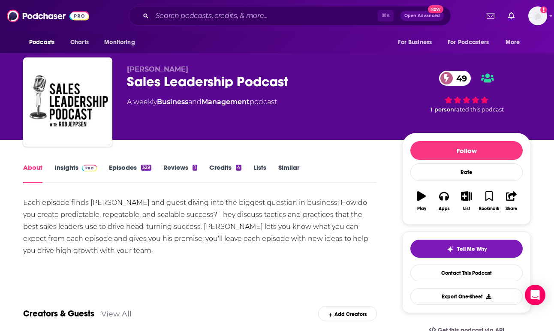
click at [65, 168] on link "Insights" at bounding box center [75, 173] width 42 height 20
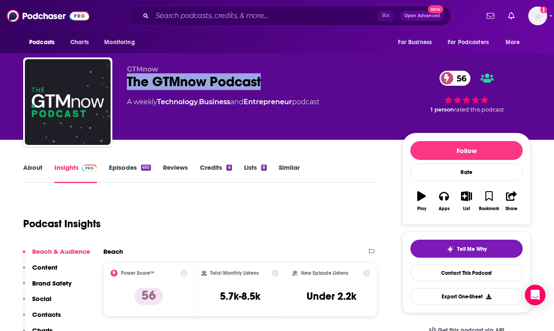
drag, startPoint x: 273, startPoint y: 82, endPoint x: 126, endPoint y: 82, distance: 147.5
click at [126, 82] on div "GTMnow The GTMnow Podcast 56 A weekly Technology , Business and Entrepreneur po…" at bounding box center [277, 103] width 508 height 93
copy h2 "The GTMnow Podcast"
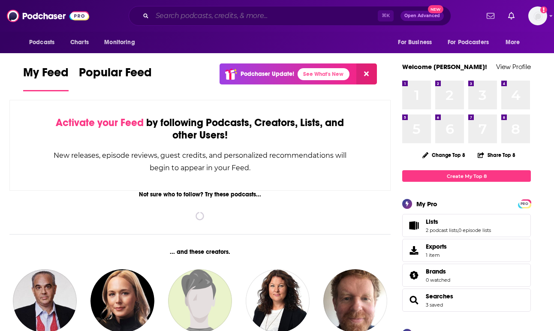
click at [195, 21] on input "Search podcasts, credits, & more..." at bounding box center [265, 16] width 226 height 14
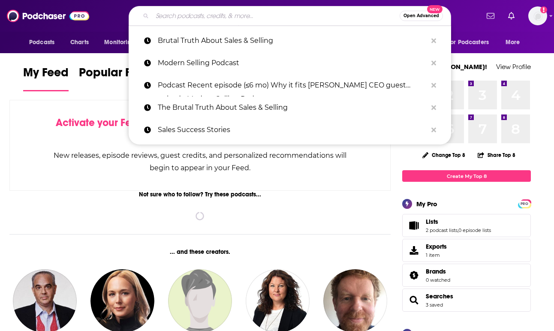
paste input "30 Minutes to President’s Club"
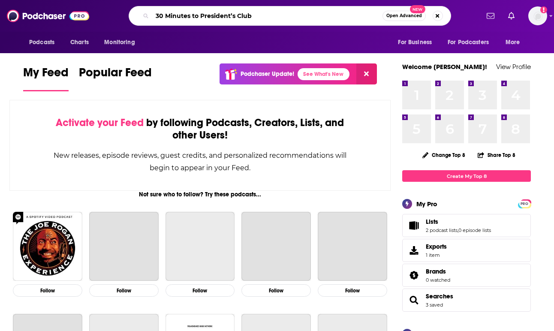
type input "30 Minutes to President’s Club"
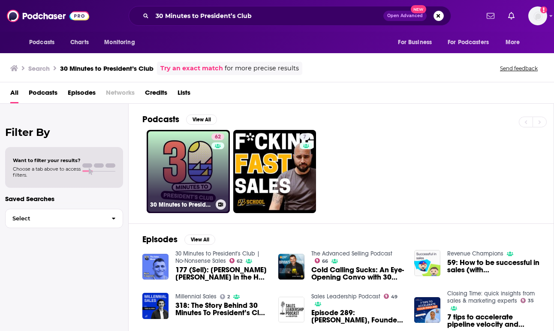
click at [196, 175] on link "62 30 Minutes to President's Club | No-Nonsense Sales" at bounding box center [188, 171] width 83 height 83
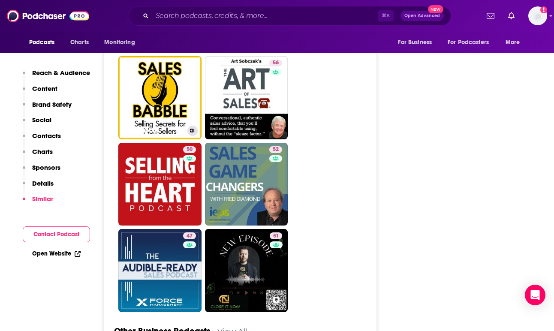
scroll to position [2659, 0]
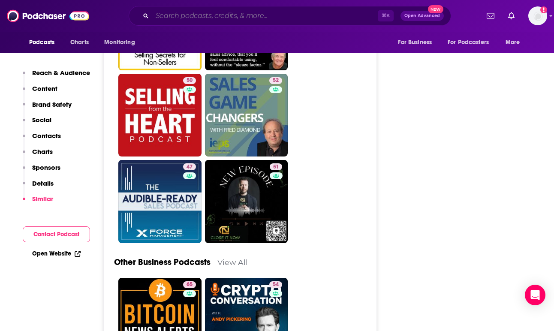
click at [208, 21] on input "Search podcasts, credits, & more..." at bounding box center [265, 16] width 226 height 14
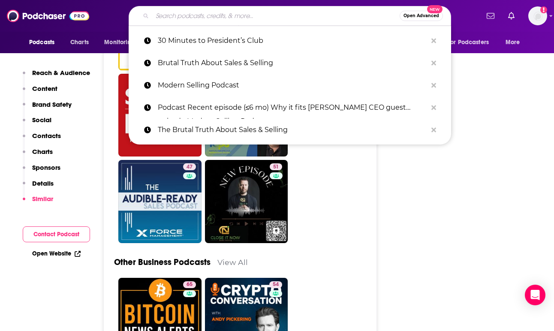
paste input "Sales Gravy"
type input "Sales Gravy"
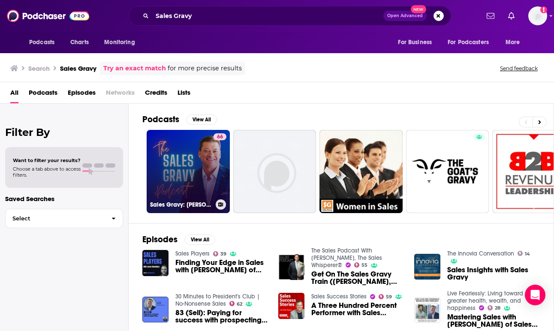
click at [190, 156] on link "66 Sales Gravy: [PERSON_NAME]" at bounding box center [188, 171] width 83 height 83
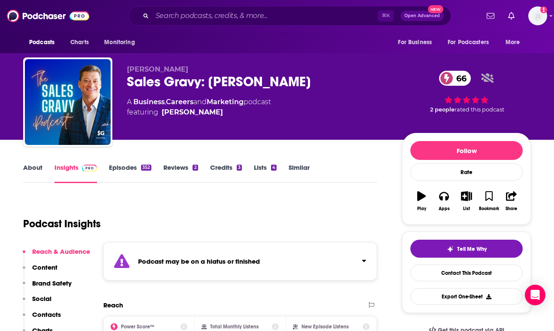
click at [127, 172] on link "Episodes 352" at bounding box center [130, 173] width 42 height 20
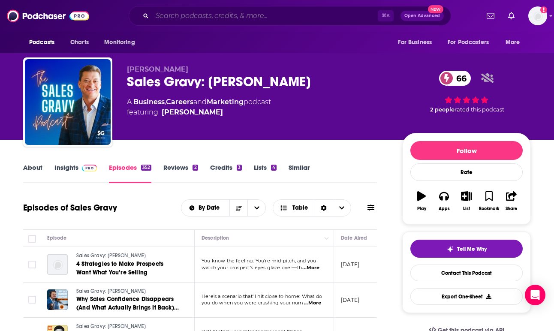
click at [187, 20] on input "Search podcasts, credits, & more..." at bounding box center [265, 16] width 226 height 14
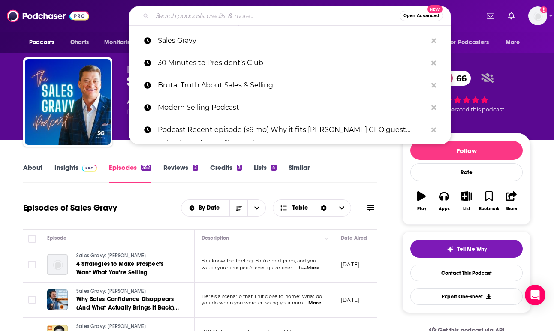
paste input "The GTMnow Podcast"
type input "The GTMnow Podcast"
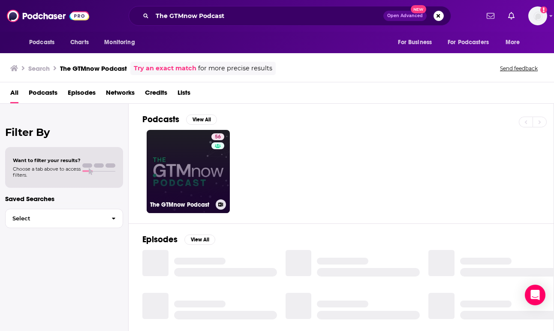
click at [194, 181] on link "56 The GTMnow Podcast" at bounding box center [188, 171] width 83 height 83
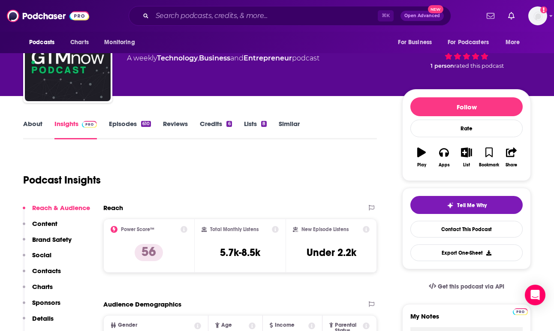
scroll to position [45, 0]
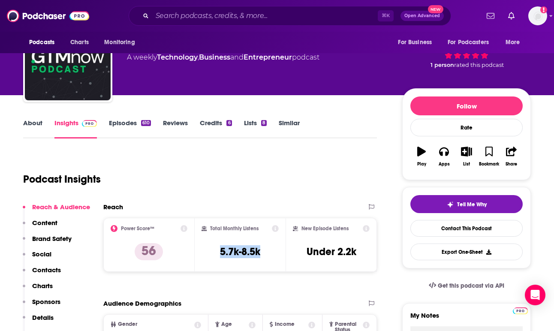
copy h3 "5.7k-8.5k"
drag, startPoint x: 218, startPoint y: 251, endPoint x: 261, endPoint y: 251, distance: 43.3
click at [261, 251] on div "Total Monthly Listens 5.7k-8.5k" at bounding box center [241, 244] width 78 height 39
click at [42, 125] on div "About" at bounding box center [38, 129] width 31 height 20
click at [39, 124] on link "About" at bounding box center [32, 129] width 19 height 20
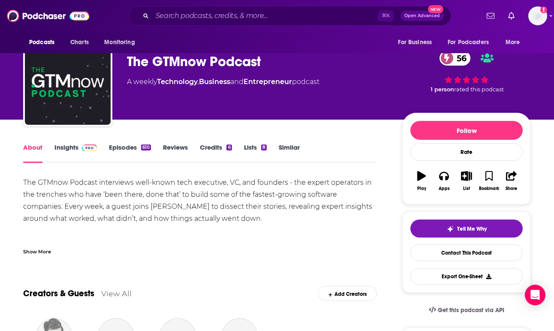
scroll to position [21, 0]
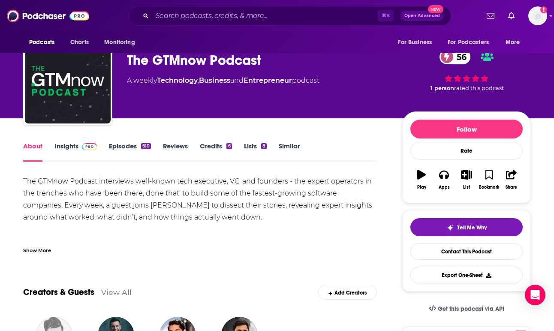
copy div "The GTMnow Podcast interviews well-known tech executive, VC, and founders - the…"
drag, startPoint x: 256, startPoint y: 215, endPoint x: 24, endPoint y: 178, distance: 235.4
click at [24, 178] on div "The GTMnow Podcast interviews well-known tech executive, VC, and founders - the…" at bounding box center [200, 253] width 354 height 156
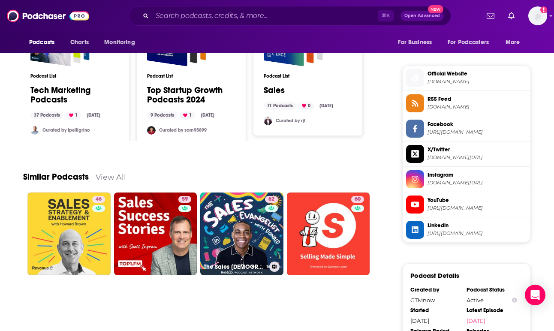
scroll to position [776, 0]
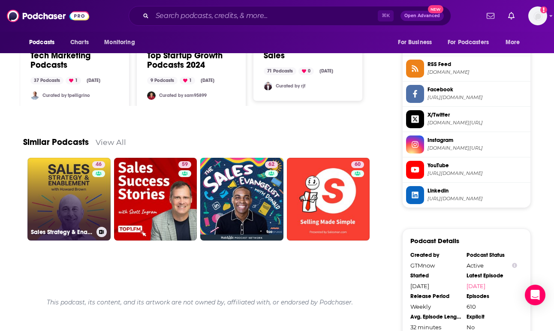
click at [78, 201] on link "46 Sales Strategy & Enablement by [DOMAIN_NAME]" at bounding box center [68, 199] width 83 height 83
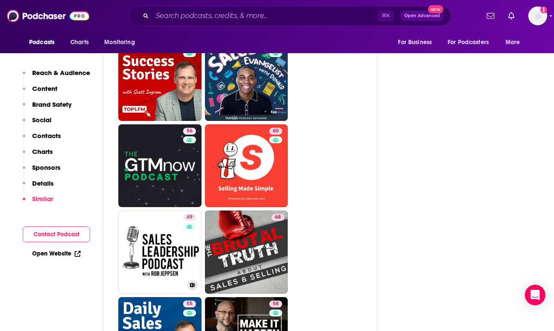
scroll to position [1792, 0]
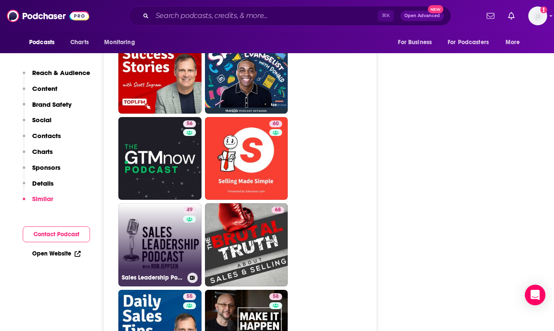
click at [168, 203] on link "49 Sales Leadership Podcast" at bounding box center [159, 244] width 83 height 83
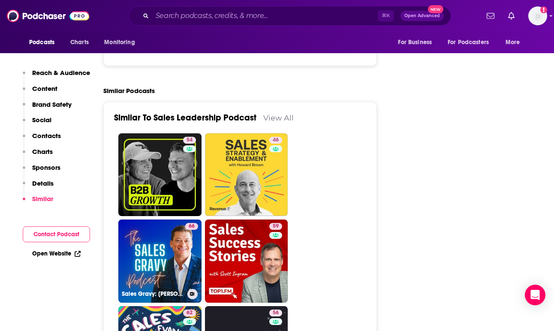
scroll to position [1487, 0]
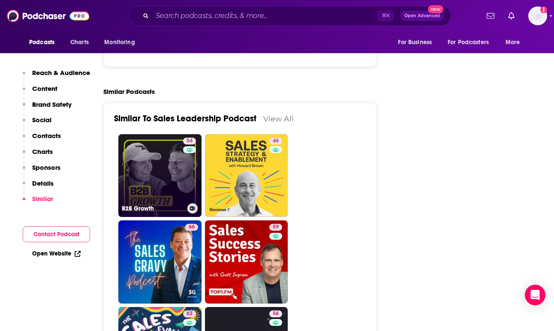
click at [151, 134] on link "54 B2B Growth" at bounding box center [159, 175] width 83 height 83
type input "[URL][DOMAIN_NAME]"
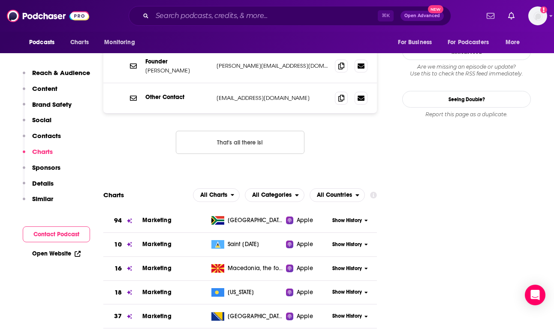
scroll to position [1050, 0]
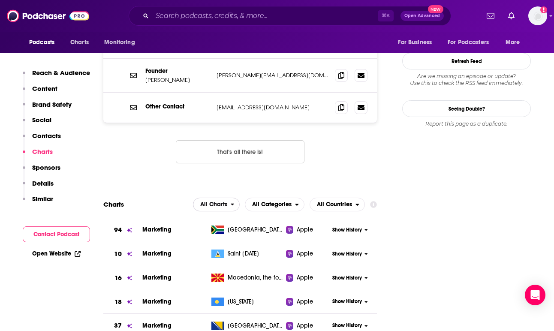
click at [214, 202] on span "All Charts" at bounding box center [213, 205] width 27 height 6
click at [278, 198] on section "Charts All Charts All Charts Apple Charts Spotify Charts All Categories All Cou…" at bounding box center [240, 291] width 274 height 187
click at [273, 202] on span "All Categories" at bounding box center [271, 205] width 39 height 6
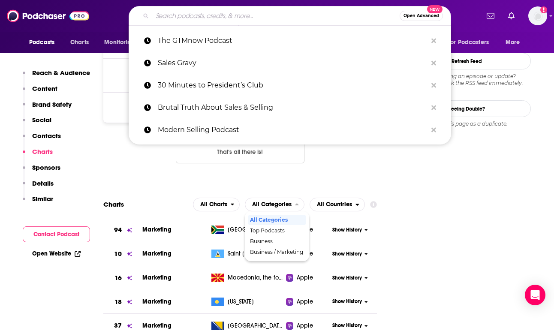
click at [191, 20] on input "Search podcasts, credits, & more..." at bounding box center [275, 16] width 247 height 14
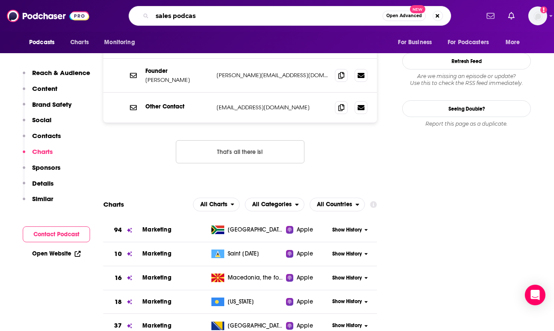
type input "sales podcast"
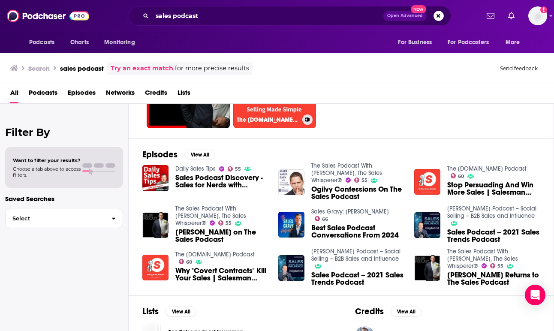
scroll to position [87, 0]
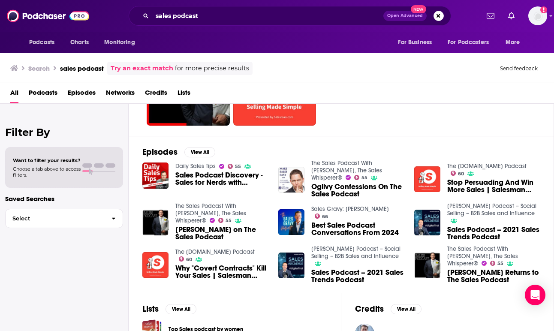
click at [325, 222] on span "Best Sales Podcast Conversations From 2024" at bounding box center [357, 229] width 93 height 15
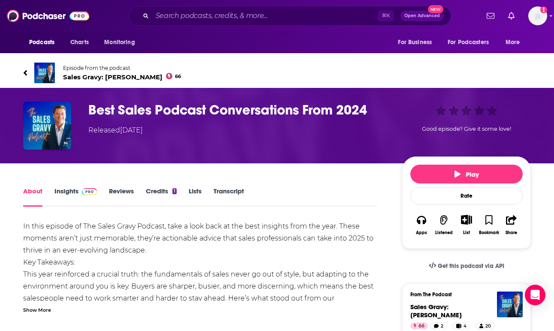
click at [111, 77] on span "Sales Gravy: [PERSON_NAME] 66" at bounding box center [122, 77] width 118 height 8
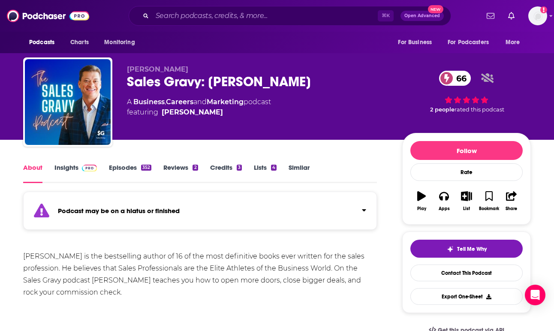
click at [122, 169] on link "Episodes 352" at bounding box center [130, 173] width 42 height 20
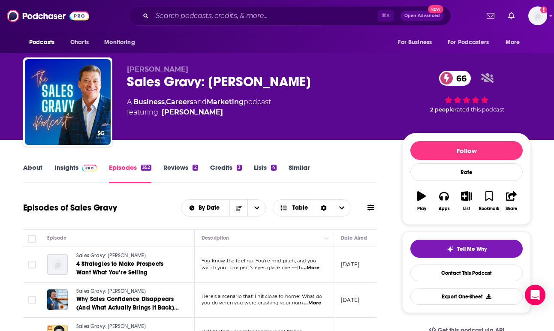
click at [78, 171] on link "Insights" at bounding box center [75, 173] width 42 height 20
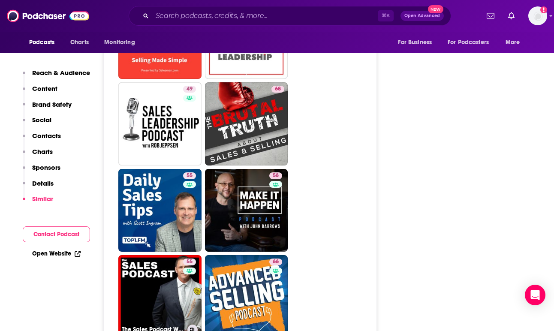
scroll to position [2343, 0]
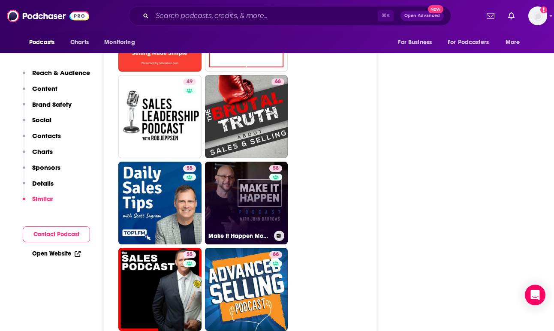
click at [244, 162] on link "58 Make It Happen Mondays - B2B Sales Talk with [PERSON_NAME]" at bounding box center [246, 203] width 83 height 83
type input "[URL][DOMAIN_NAME][PERSON_NAME]"
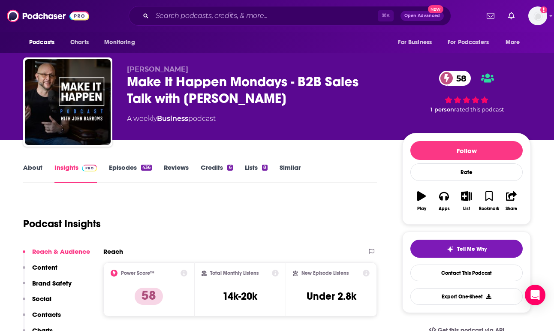
click at [32, 168] on link "About" at bounding box center [32, 173] width 19 height 20
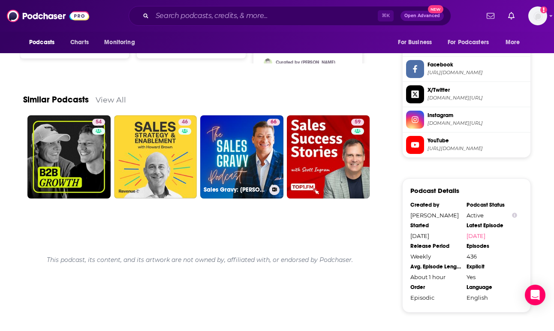
scroll to position [803, 0]
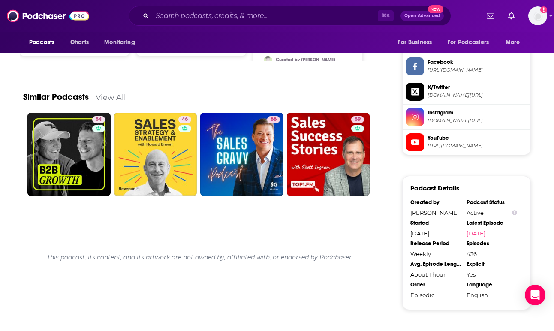
click at [119, 100] on link "View All" at bounding box center [111, 97] width 30 height 9
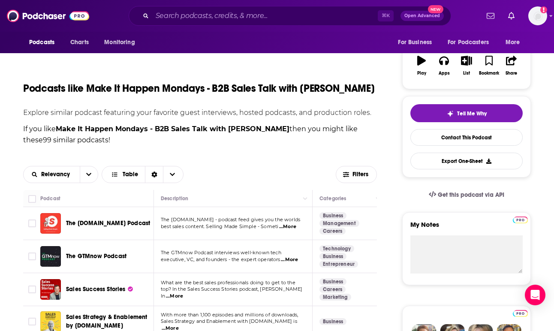
scroll to position [288, 0]
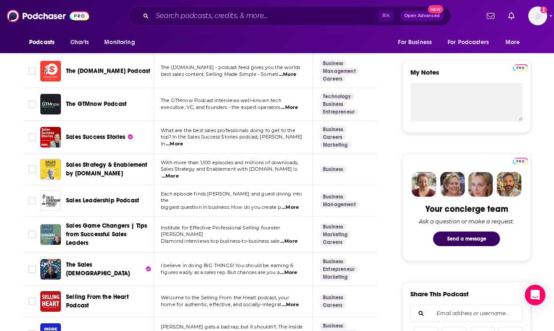
click at [104, 204] on span "Sales Leadership Podcast" at bounding box center [102, 200] width 73 height 7
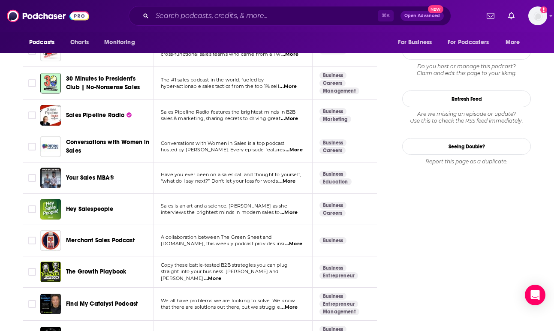
scroll to position [1099, 0]
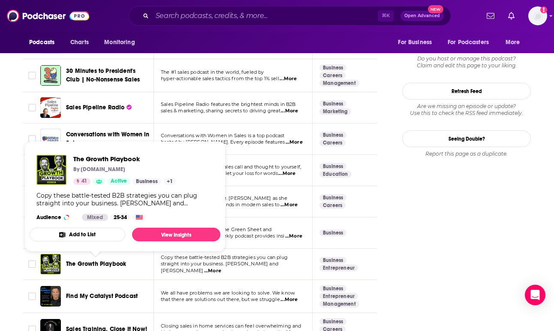
click at [90, 266] on span "The Growth Playbook" at bounding box center [96, 263] width 60 height 7
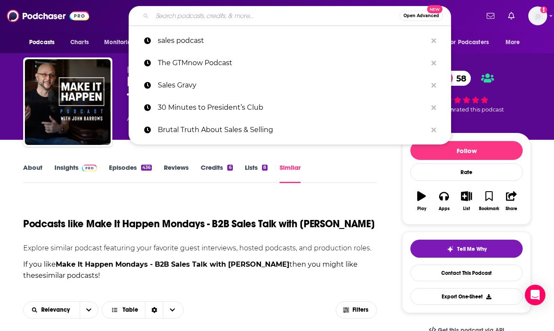
click at [176, 14] on input "Search podcasts, credits, & more..." at bounding box center [275, 16] width 247 height 14
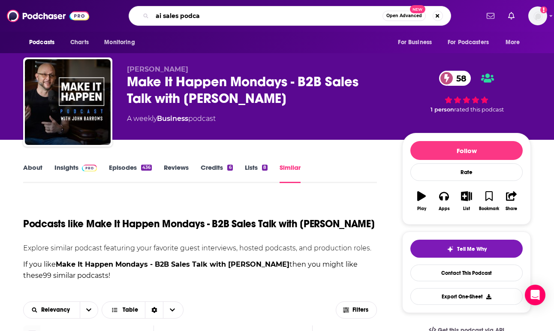
type input "ai sales podcas"
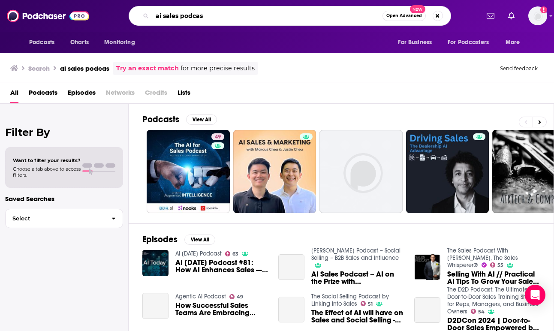
click at [209, 17] on input "ai sales podcas" at bounding box center [267, 16] width 230 height 14
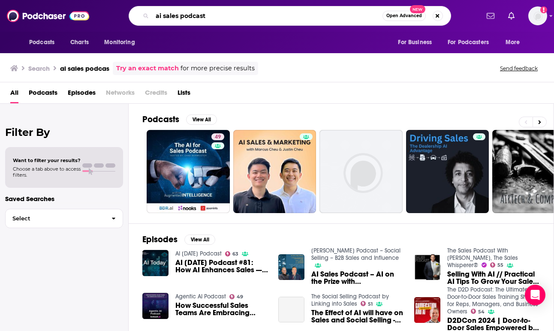
type input "ai sales podcast"
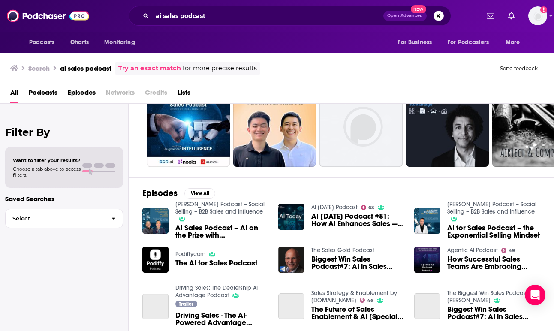
scroll to position [51, 0]
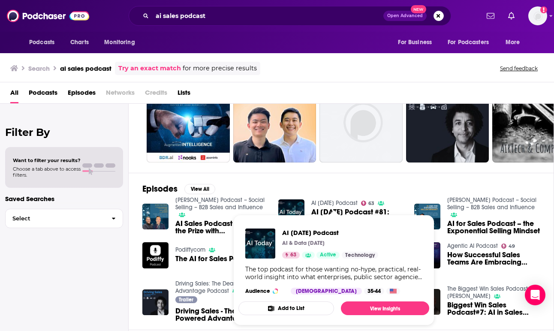
click at [330, 202] on link "AI [DATE] Podcast" at bounding box center [334, 202] width 46 height 7
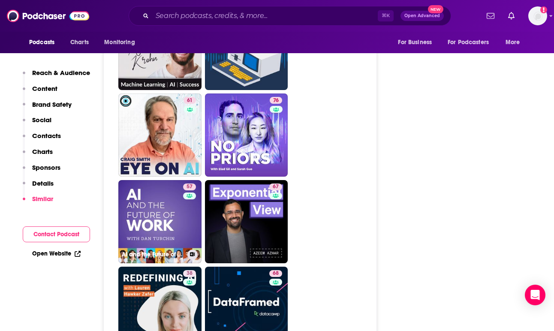
scroll to position [2576, 0]
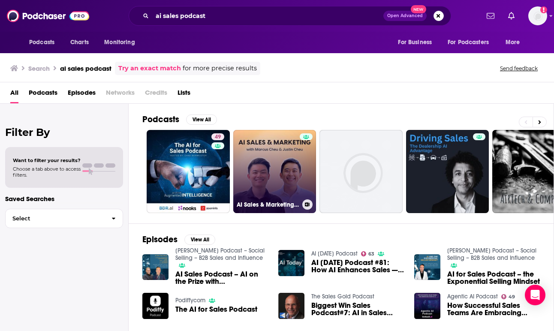
click at [279, 176] on link "AI Sales & Marketing Podcast" at bounding box center [274, 171] width 83 height 83
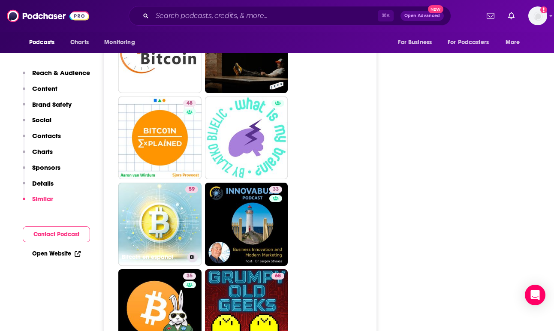
scroll to position [2656, 0]
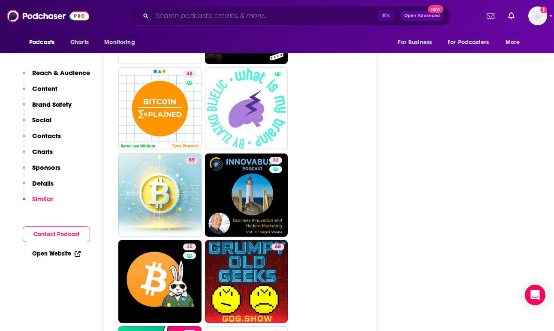
click at [193, 18] on input "Search podcasts, credits, & more..." at bounding box center [265, 16] width 226 height 14
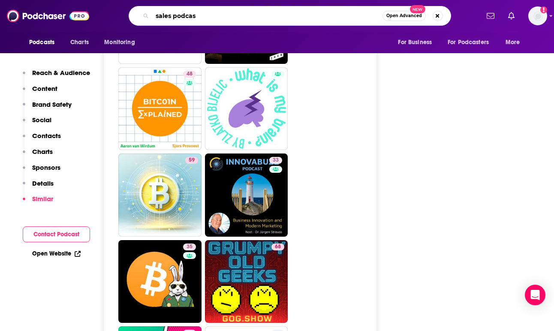
type input "sales podcast"
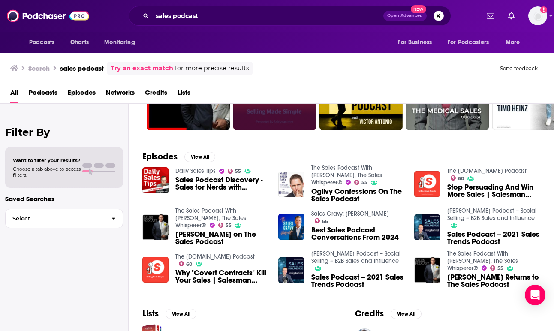
scroll to position [84, 0]
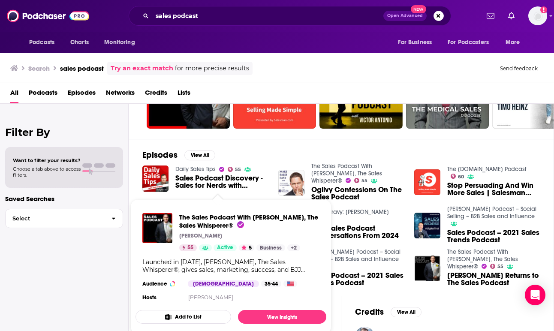
click at [364, 257] on link "[PERSON_NAME] Podcast – Social Selling – B2B Sales and Influence" at bounding box center [355, 255] width 89 height 15
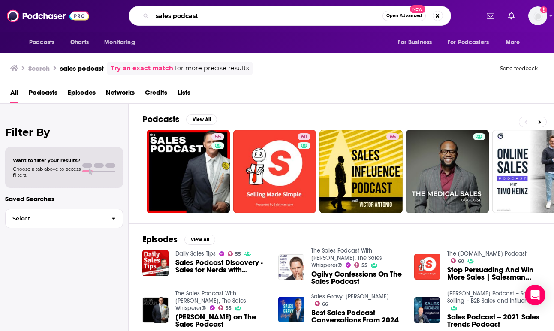
drag, startPoint x: 217, startPoint y: 19, endPoint x: 128, endPoint y: 6, distance: 90.3
click at [128, 6] on div "Podcasts Charts Monitoring sales podcast Open Advanced New For Business For Pod…" at bounding box center [277, 16] width 554 height 32
paste input "The Times Tech P"
type input "The Times Tech Podcast"
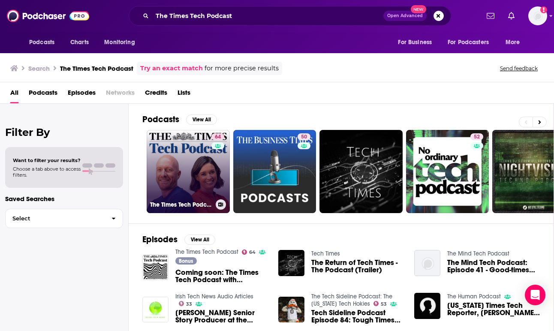
click at [201, 175] on link "64 The Times Tech Podcast" at bounding box center [188, 171] width 83 height 83
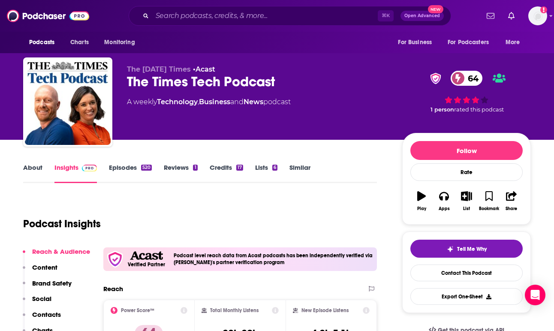
click at [28, 168] on link "About" at bounding box center [32, 173] width 19 height 20
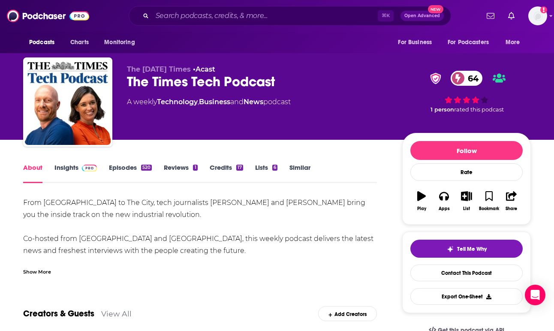
click at [42, 271] on div "Show More" at bounding box center [37, 271] width 28 height 8
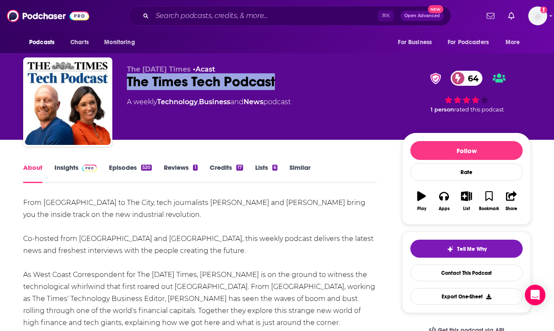
drag, startPoint x: 287, startPoint y: 84, endPoint x: 127, endPoint y: 84, distance: 160.0
click at [127, 84] on div "The Times Tech Podcast 64" at bounding box center [258, 81] width 262 height 17
copy h1 "The Times Tech Podcast"
click at [68, 169] on link "Insights" at bounding box center [75, 173] width 42 height 20
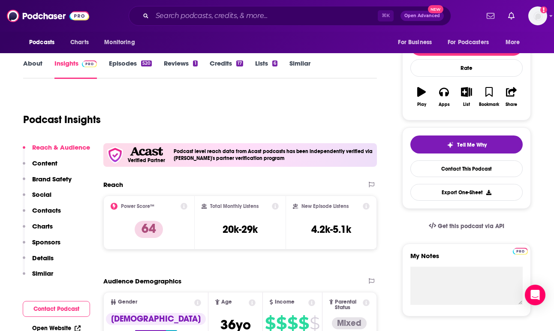
scroll to position [107, 0]
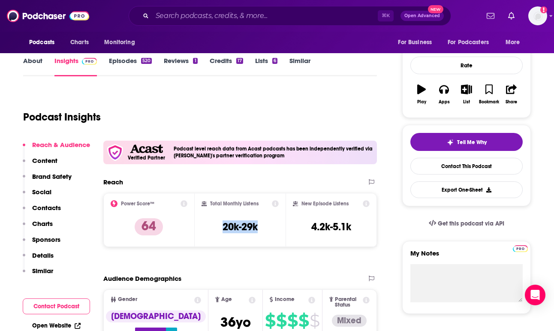
copy h3 "20k-29k"
drag, startPoint x: 218, startPoint y: 225, endPoint x: 265, endPoint y: 225, distance: 46.7
click at [265, 225] on div "Total Monthly Listens 20k-29k" at bounding box center [241, 219] width 78 height 39
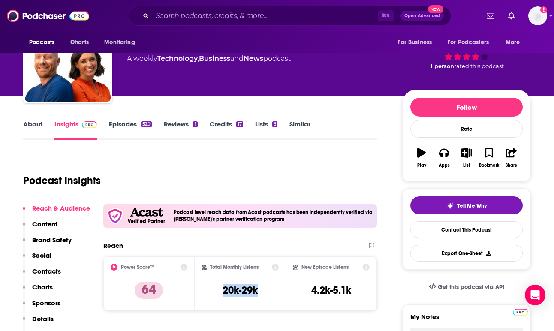
scroll to position [3, 0]
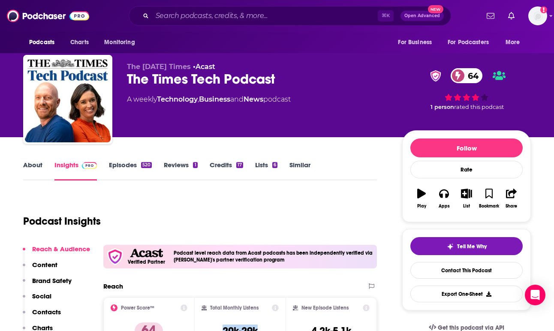
click at [27, 164] on link "About" at bounding box center [32, 171] width 19 height 20
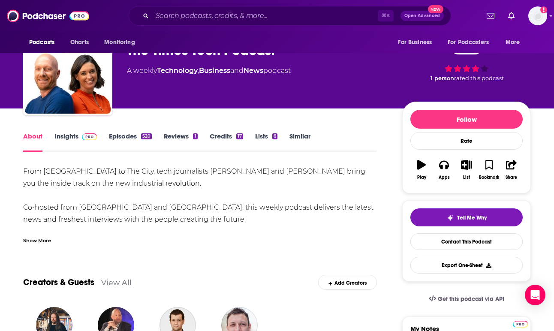
scroll to position [41, 0]
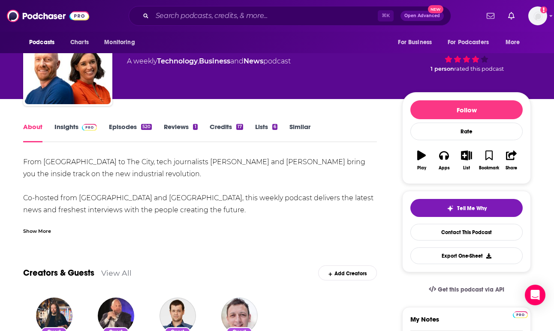
click at [44, 233] on div "Show More" at bounding box center [37, 230] width 28 height 8
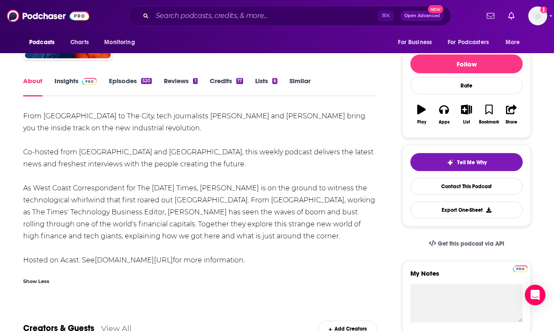
scroll to position [87, 0]
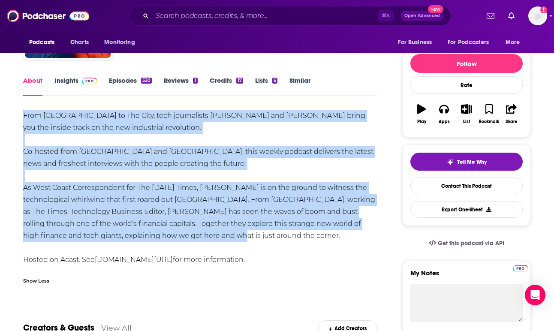
copy div "From [GEOGRAPHIC_DATA] to The City, tech journalists [PERSON_NAME] and [PERSON_…"
drag, startPoint x: 267, startPoint y: 235, endPoint x: 19, endPoint y: 118, distance: 273.8
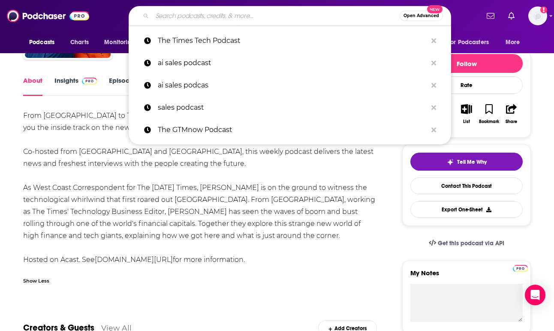
click at [208, 17] on input "Search podcasts, credits, & more..." at bounding box center [275, 16] width 247 height 14
paste input "The Sales Leadership Podcast"
type input "The Sales Leadership Podcast"
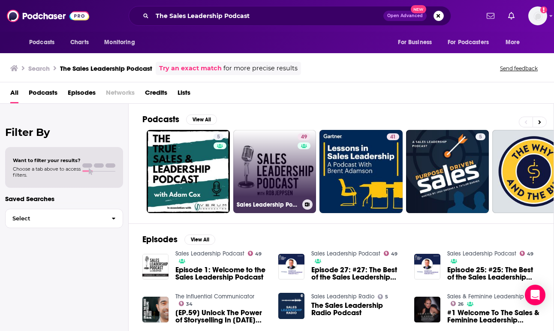
click at [274, 172] on link "49 Sales Leadership Podcast" at bounding box center [274, 171] width 83 height 83
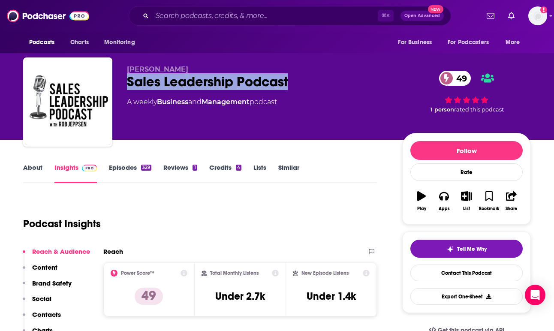
copy h2 "Sales Leadership Podcast"
drag, startPoint x: 299, startPoint y: 85, endPoint x: 120, endPoint y: 85, distance: 179.3
click at [120, 85] on div "[PERSON_NAME] Sales Leadership Podcast 49 A weekly Business and Management podc…" at bounding box center [277, 103] width 508 height 93
click at [31, 170] on link "About" at bounding box center [32, 173] width 19 height 20
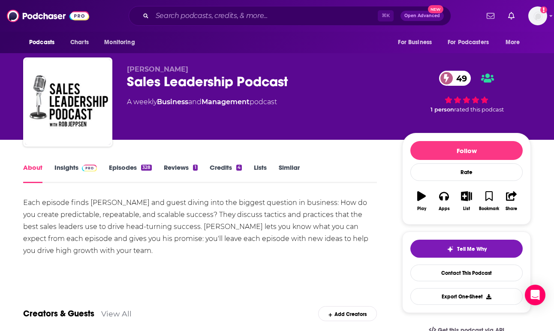
scroll to position [21, 0]
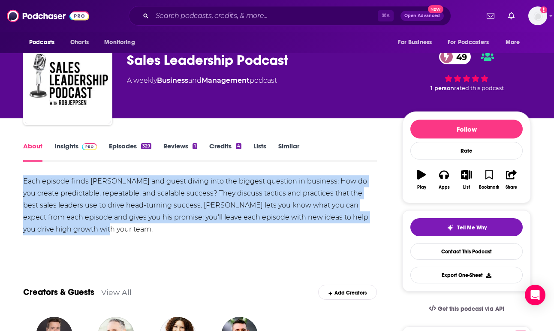
copy div "Each episode finds [PERSON_NAME] and guest diving into the biggest question in …"
drag, startPoint x: 136, startPoint y: 229, endPoint x: 14, endPoint y: 172, distance: 134.9
click at [121, 144] on link "Episodes 329" at bounding box center [130, 152] width 42 height 20
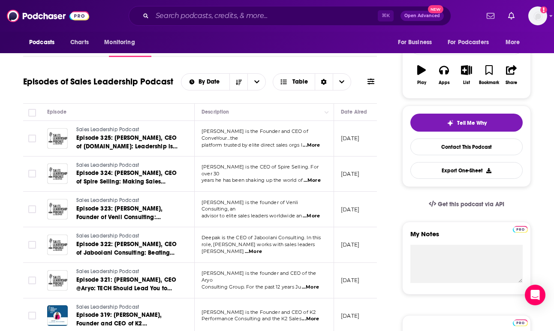
scroll to position [957, 0]
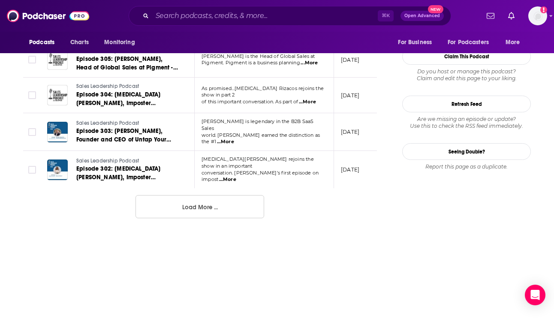
click at [211, 197] on button "Load More ..." at bounding box center [200, 206] width 129 height 23
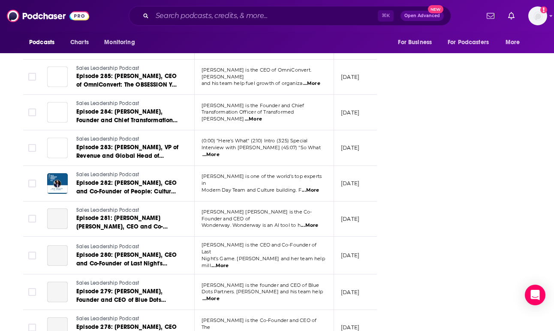
scroll to position [1734, 0]
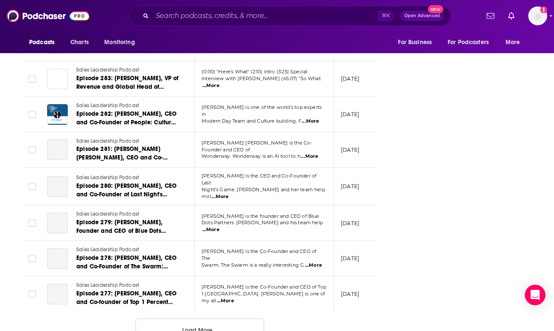
click at [186, 319] on button "Load More ..." at bounding box center [200, 330] width 129 height 23
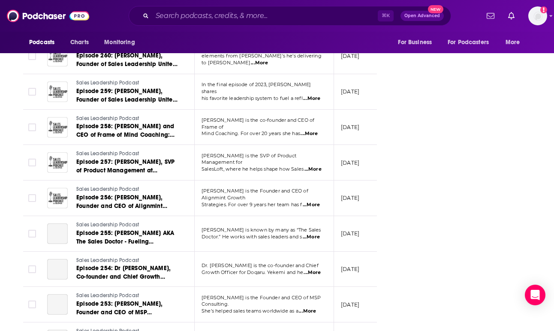
scroll to position [2622, 0]
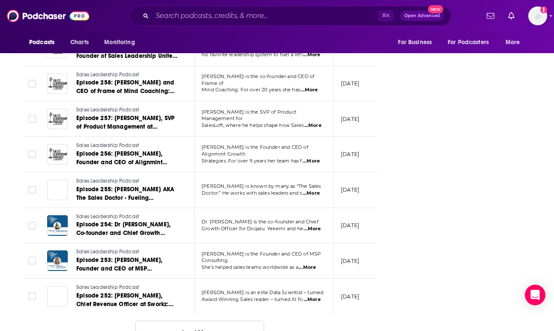
click at [183, 321] on button "Load More ..." at bounding box center [200, 332] width 129 height 23
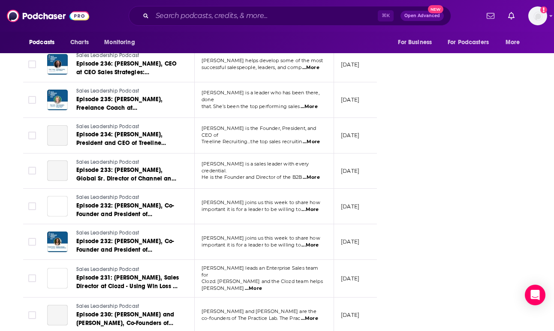
scroll to position [3462, 0]
